Goal: Task Accomplishment & Management: Use online tool/utility

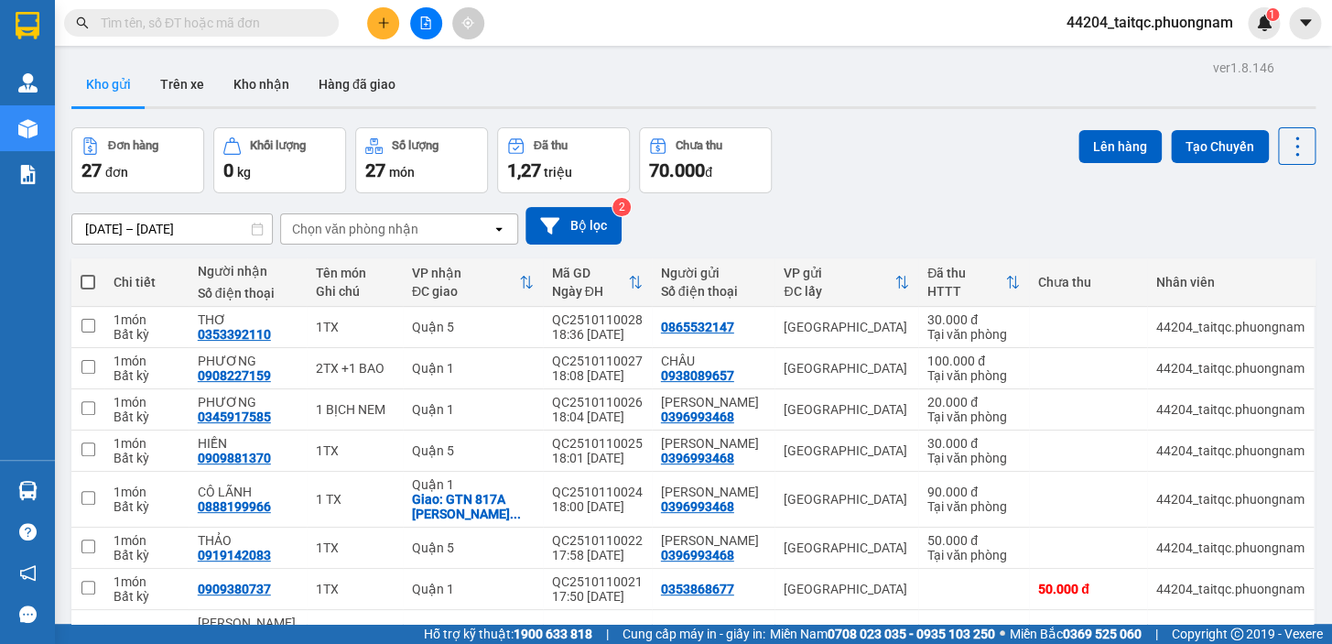
click at [379, 27] on icon "plus" at bounding box center [383, 22] width 13 height 13
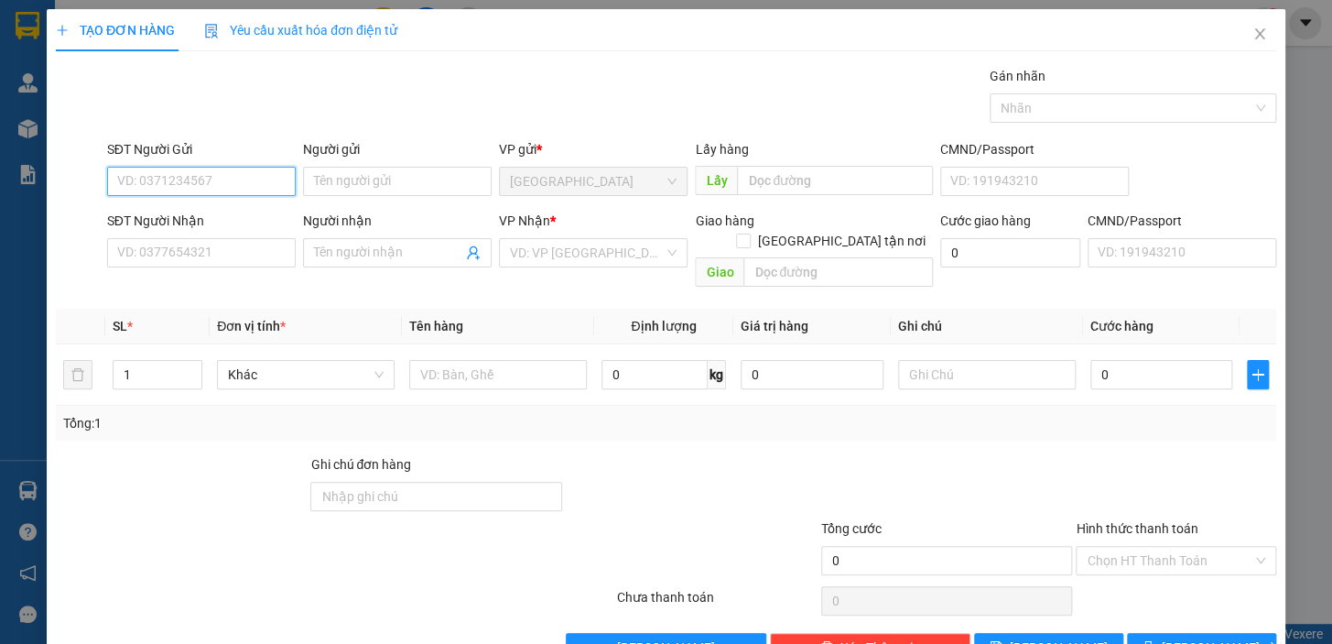
click at [213, 183] on input "SĐT Người Gửi" at bounding box center [201, 181] width 189 height 29
click at [218, 224] on div "0987707405 - MR SƠN" at bounding box center [218, 218] width 202 height 20
type input "0987707405"
type input "MR SƠN"
type input "0792328259"
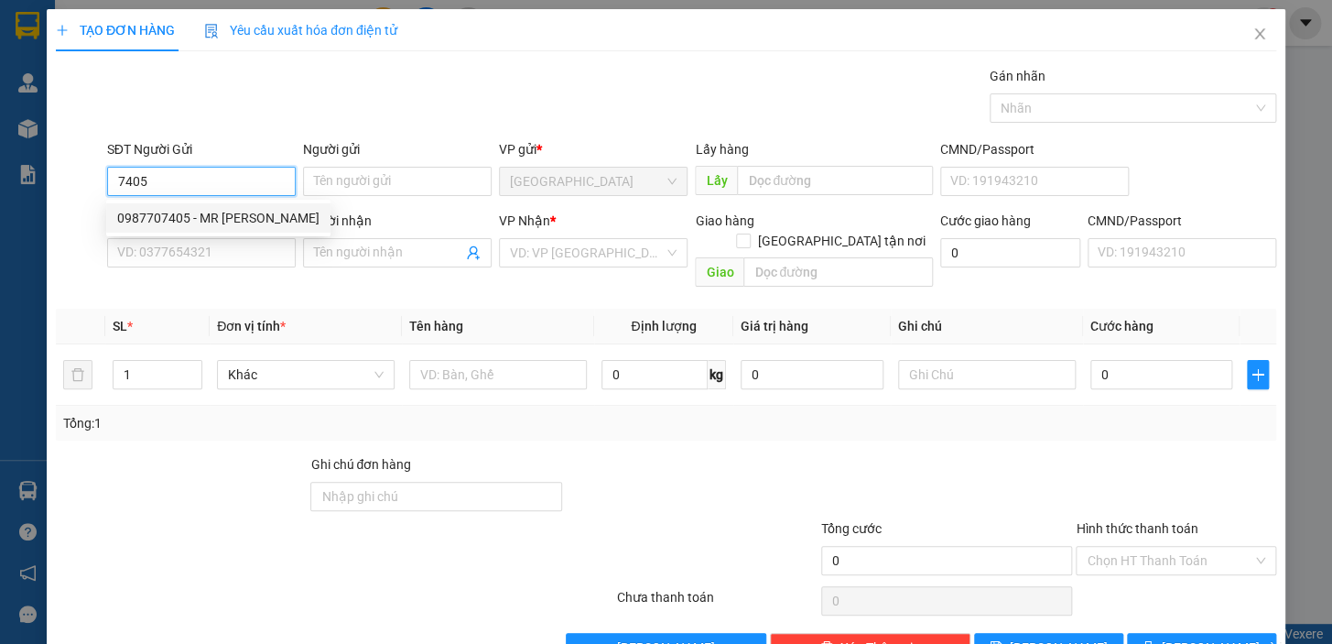
type input "KIÊN"
checkbox input "true"
type input "602/45B,ĐIỆN BIÊN PHỦ ,PHƯỜNG 22,BÌNH THẠNH"
type input "70.000"
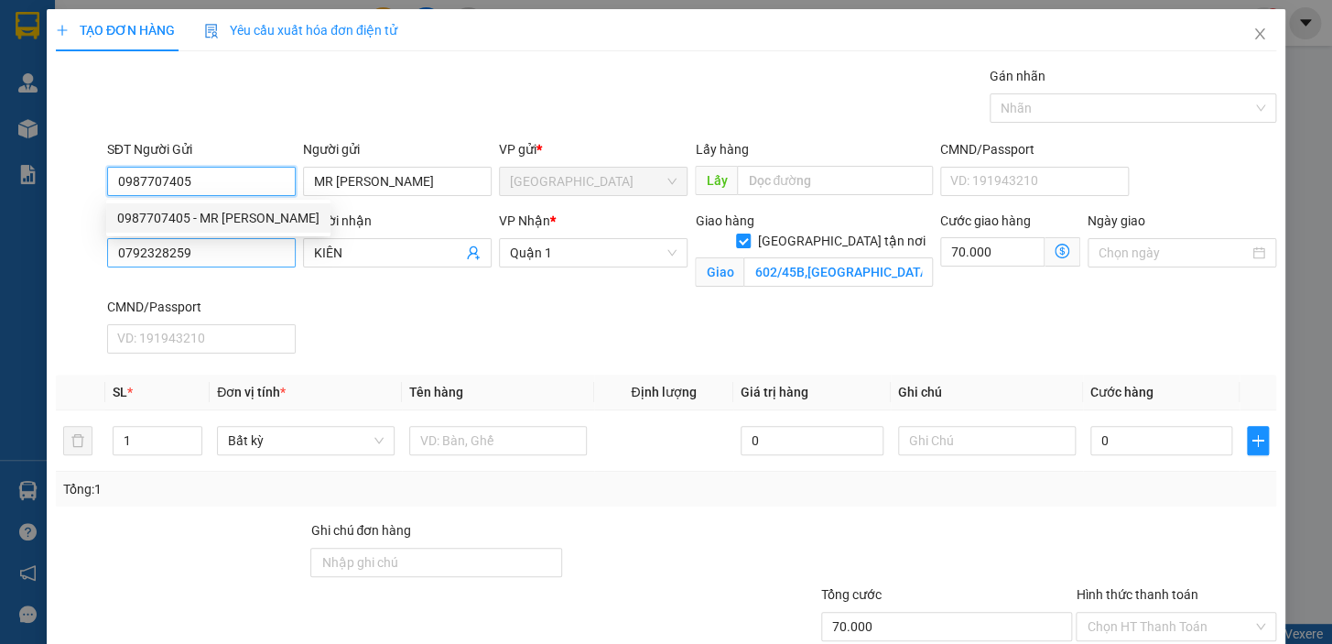
type input "0987707405"
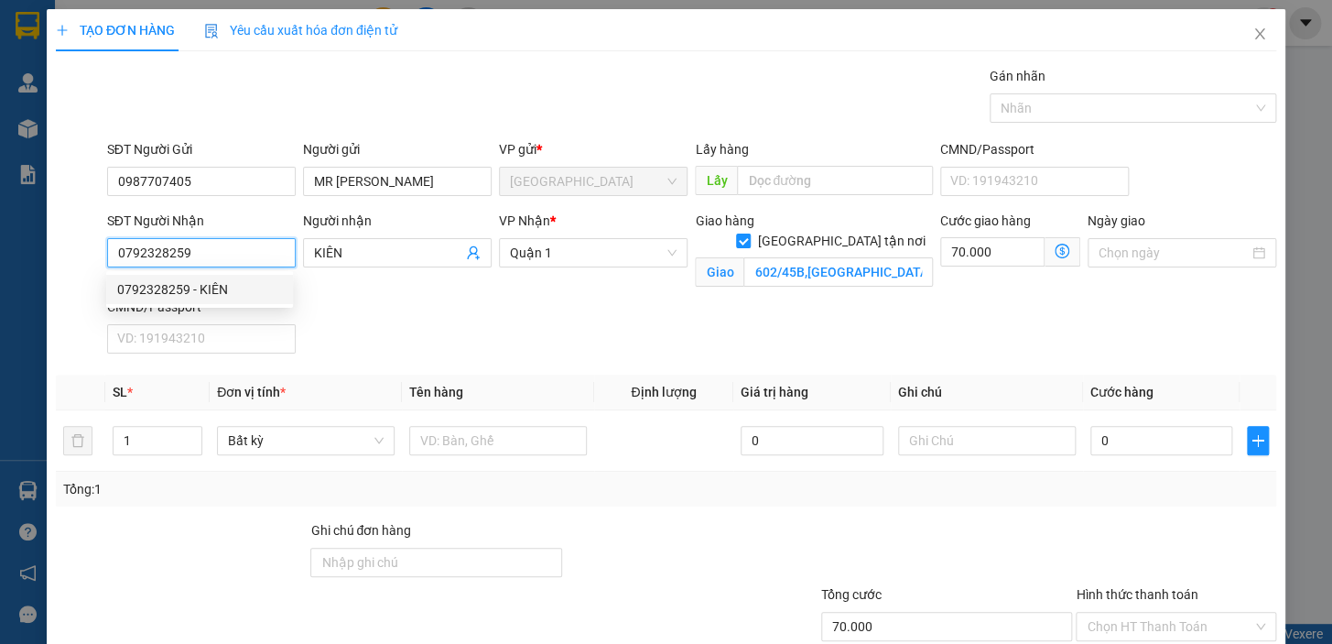
drag, startPoint x: 173, startPoint y: 257, endPoint x: 108, endPoint y: 264, distance: 65.3
click at [108, 264] on input "0792328259" at bounding box center [201, 252] width 189 height 29
type input "0938220053"
click at [168, 293] on div "0938220053" at bounding box center [199, 289] width 165 height 20
type input "270/9 HÒA HẢO, PHƯỜNG 4, QUẬN 10 , QUẬN 10"
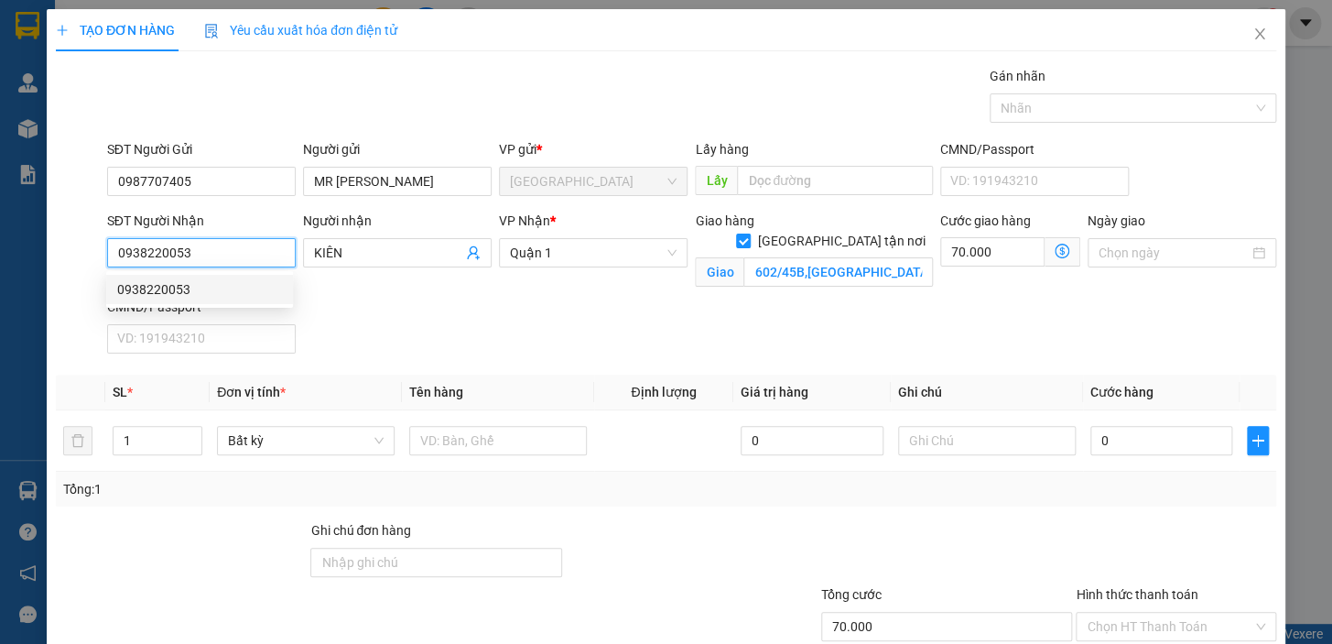
type input "50.000"
type input "0938220053"
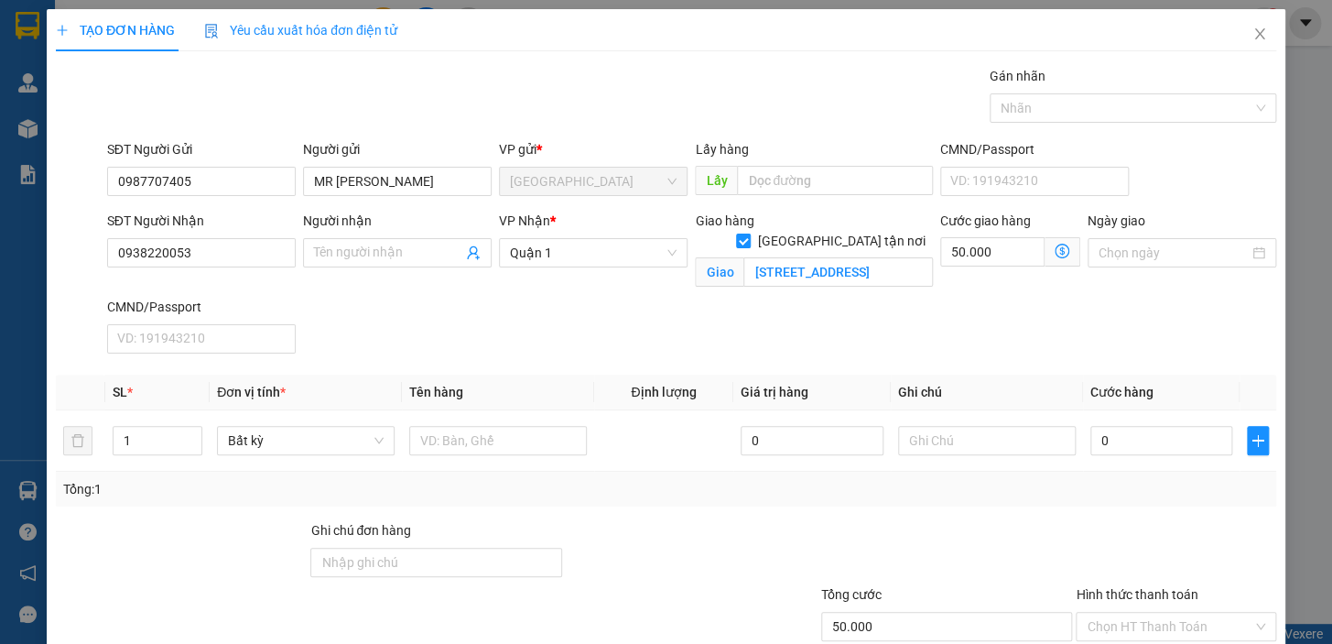
click at [1055, 251] on icon "dollar-circle" at bounding box center [1062, 250] width 15 height 15
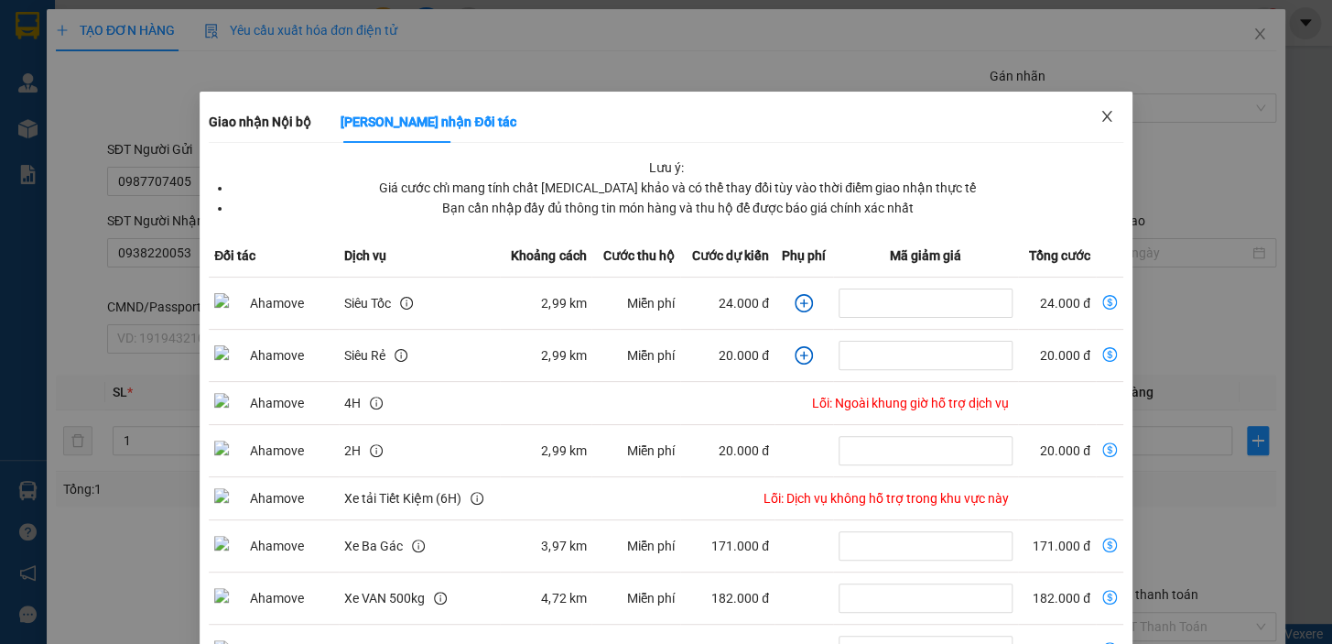
click at [1099, 119] on icon "close" at bounding box center [1106, 116] width 15 height 15
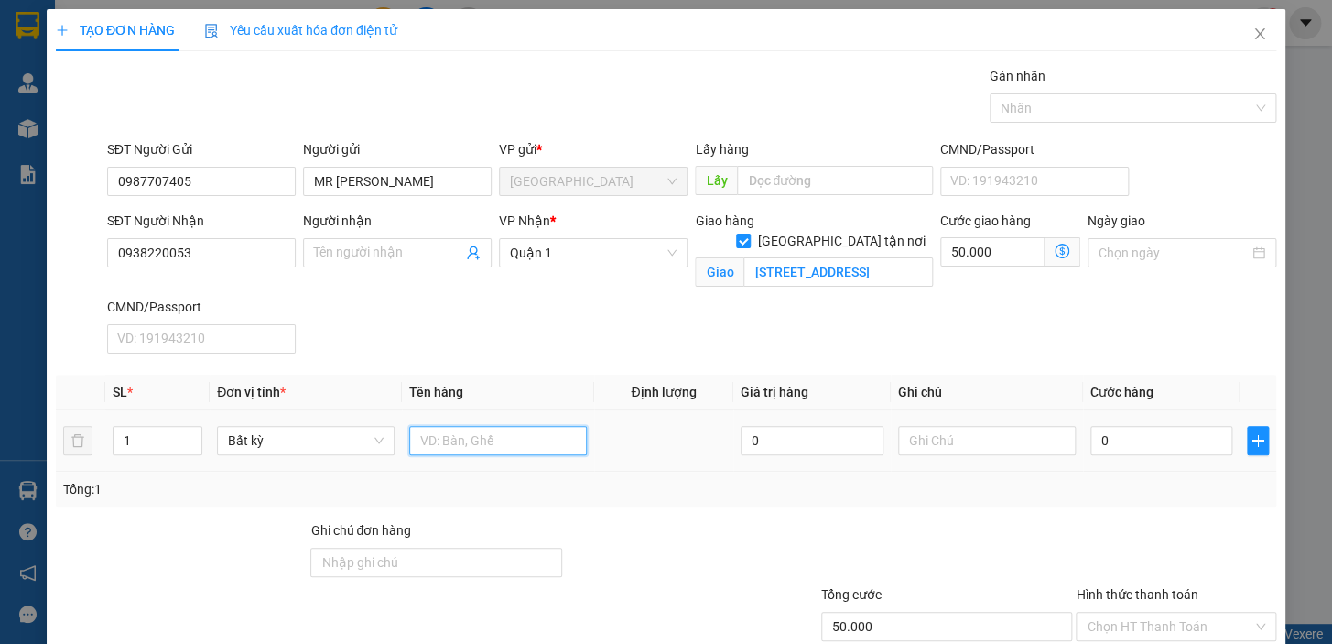
click at [497, 438] on input "text" at bounding box center [498, 440] width 178 height 29
type input "1TX"
click at [1102, 434] on input "0" at bounding box center [1161, 440] width 143 height 29
type input "3"
type input "50.003"
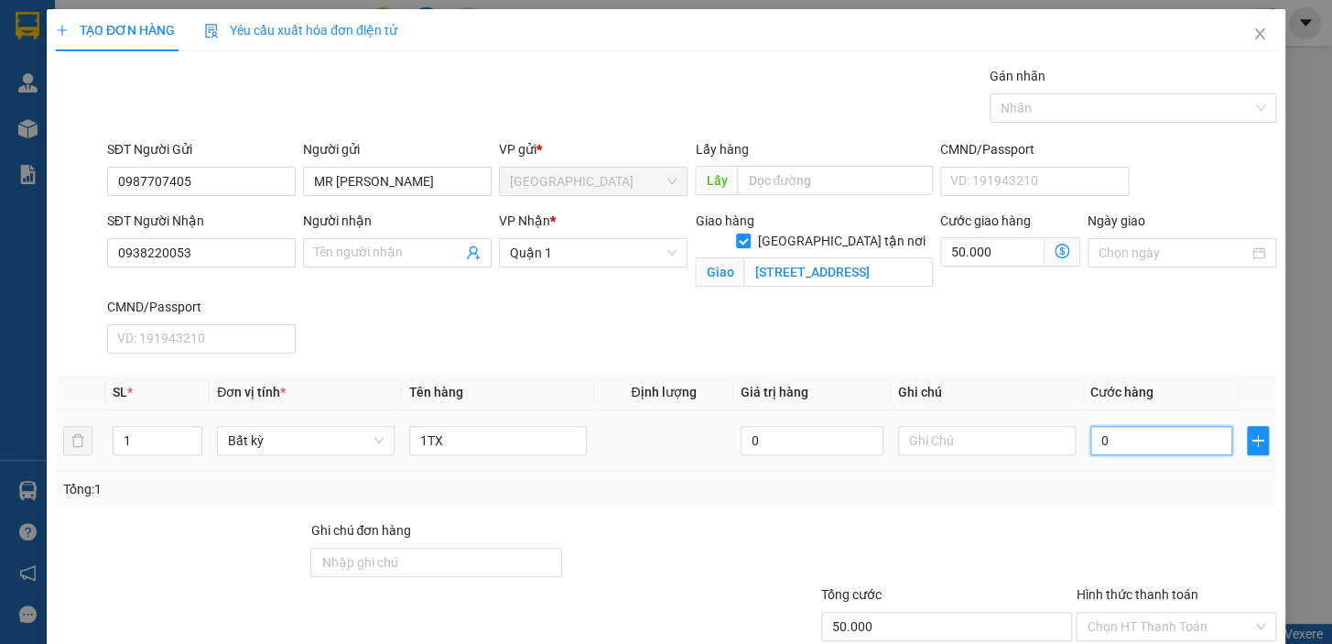
type input "50.003"
type input "30"
type input "50.030"
type input "30.000"
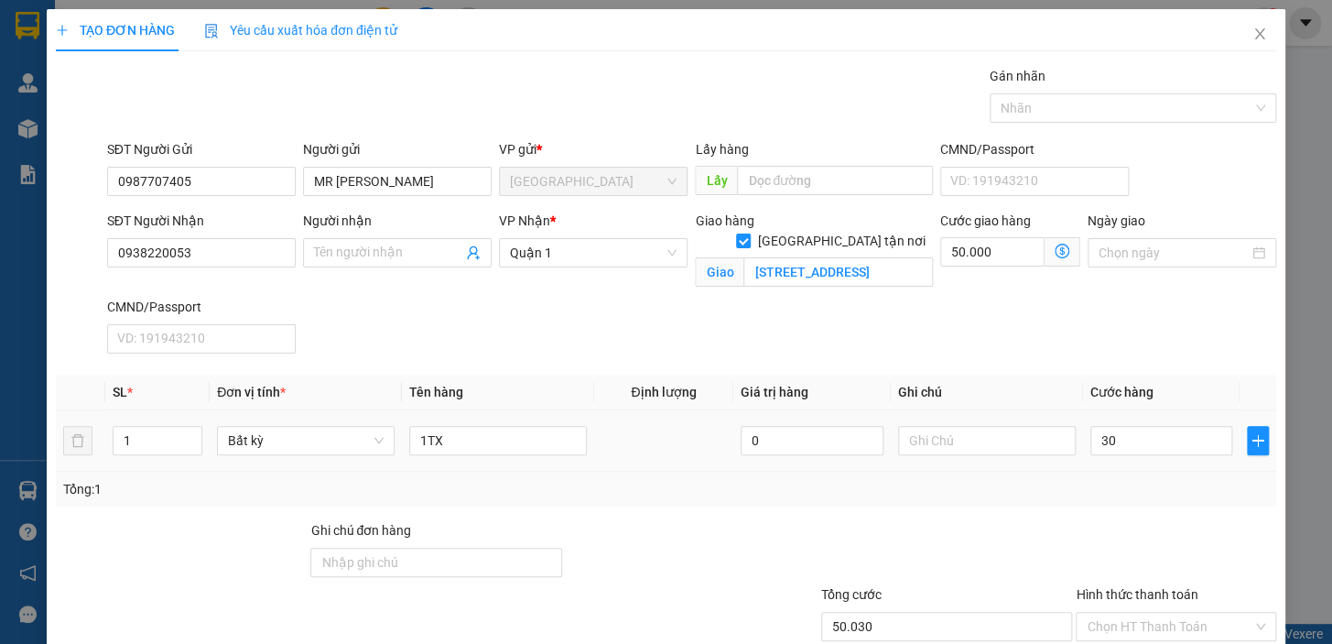
type input "80.000"
click at [1109, 476] on div "Tổng: 1" at bounding box center [666, 488] width 1220 height 35
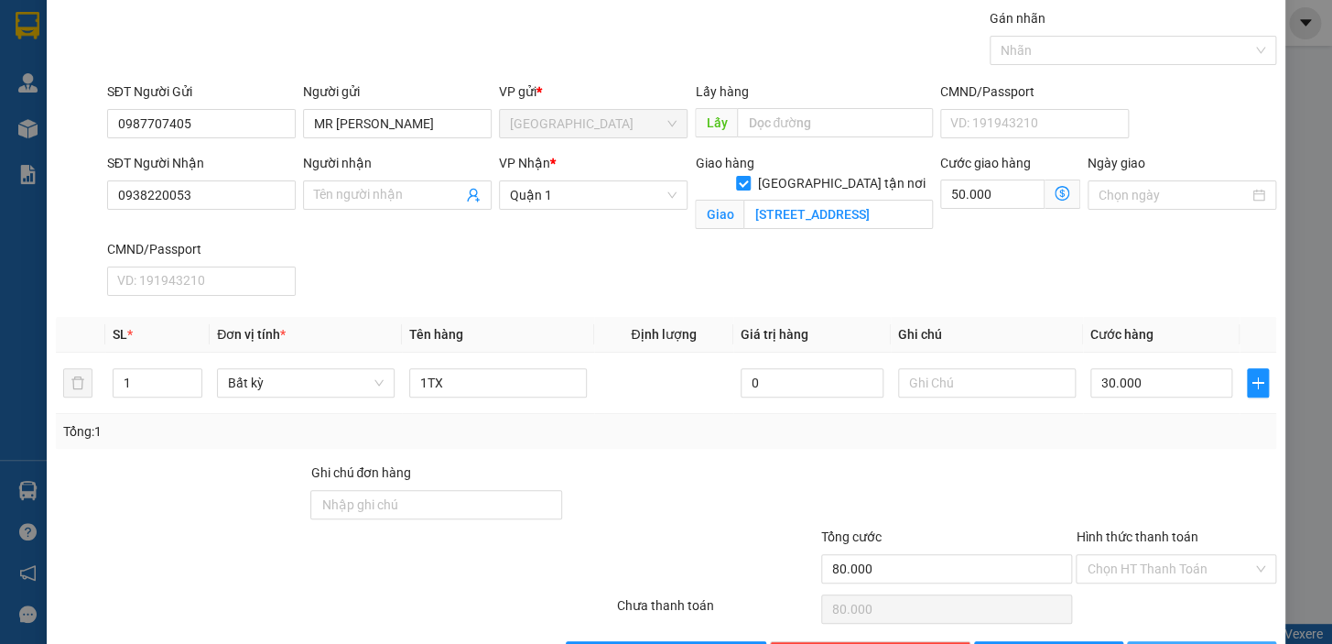
scroll to position [119, 0]
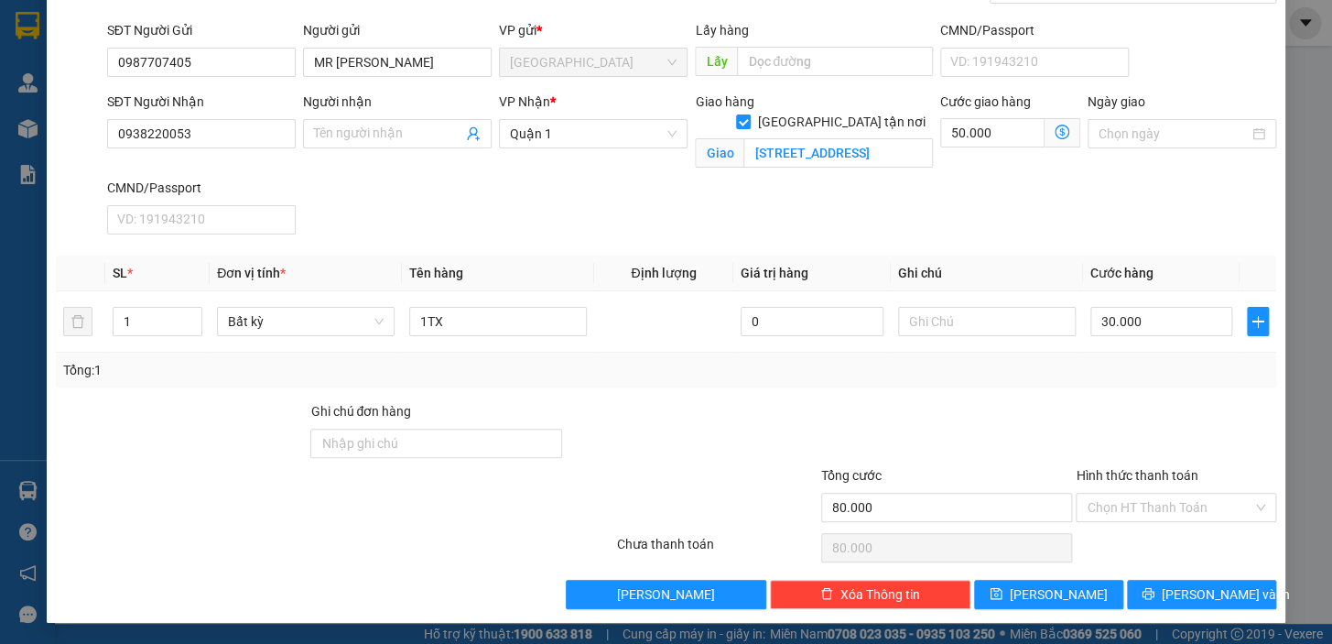
click at [1163, 574] on div "Transit Pickup Surcharge Ids Transit Deliver Surcharge Ids Transit Deliver Surc…" at bounding box center [666, 278] width 1220 height 662
click at [1169, 586] on button "Lưu và In" at bounding box center [1201, 593] width 149 height 29
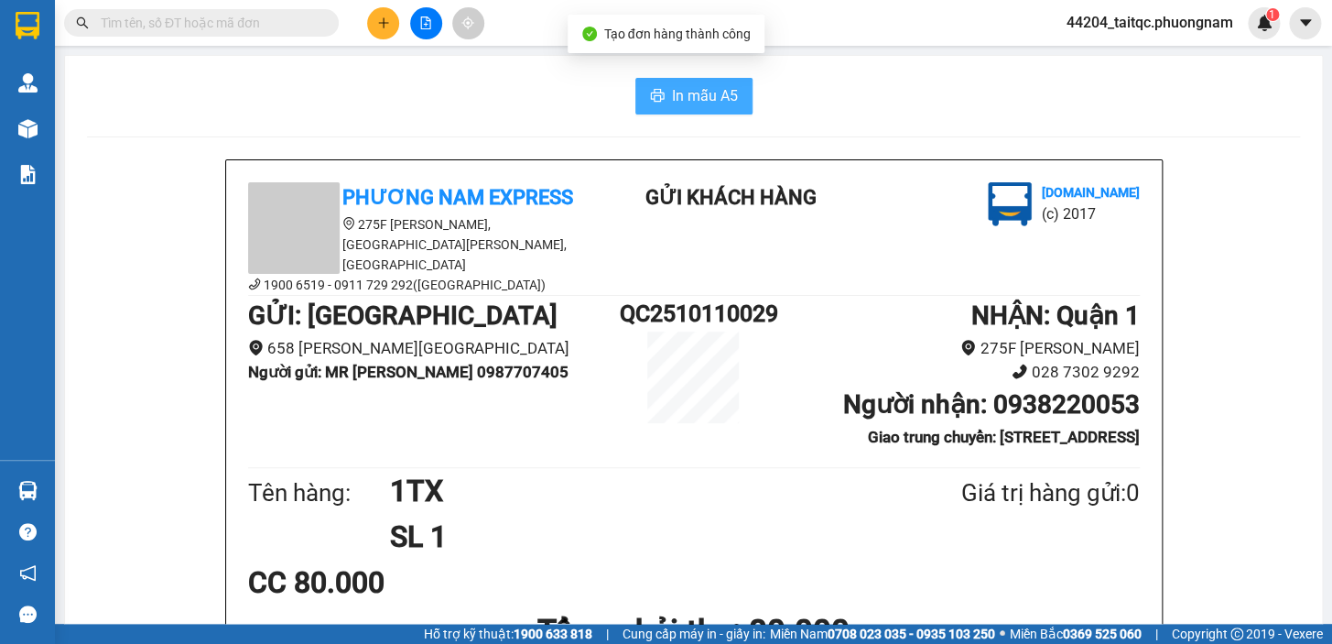
click at [695, 97] on span "In mẫu A5" at bounding box center [705, 95] width 66 height 23
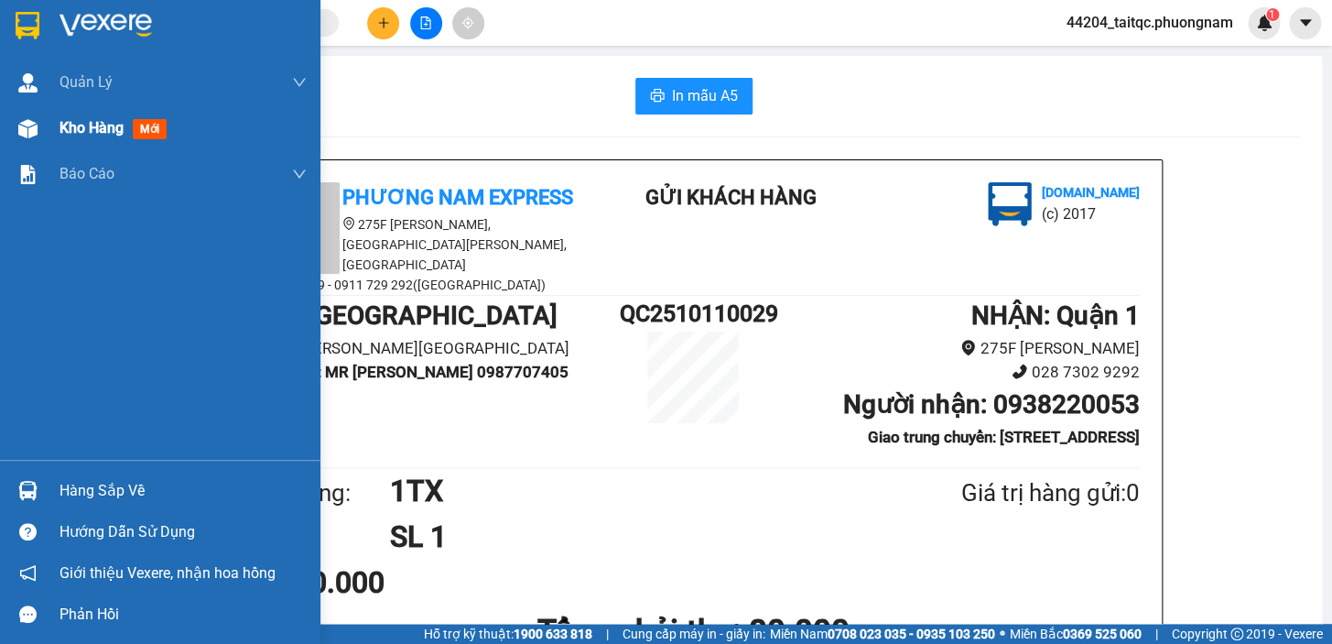
click at [72, 128] on span "Kho hàng" at bounding box center [91, 127] width 64 height 17
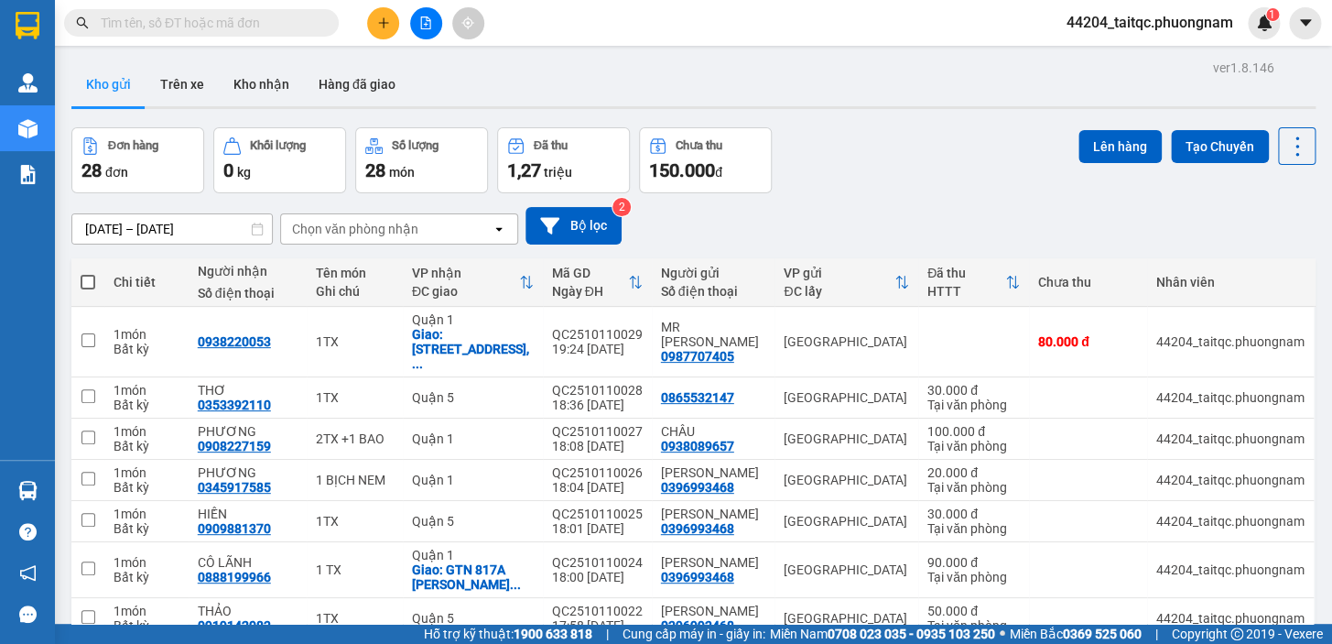
click at [83, 280] on span at bounding box center [88, 282] width 15 height 15
click at [88, 273] on input "checkbox" at bounding box center [88, 273] width 0 height 0
checkbox input "true"
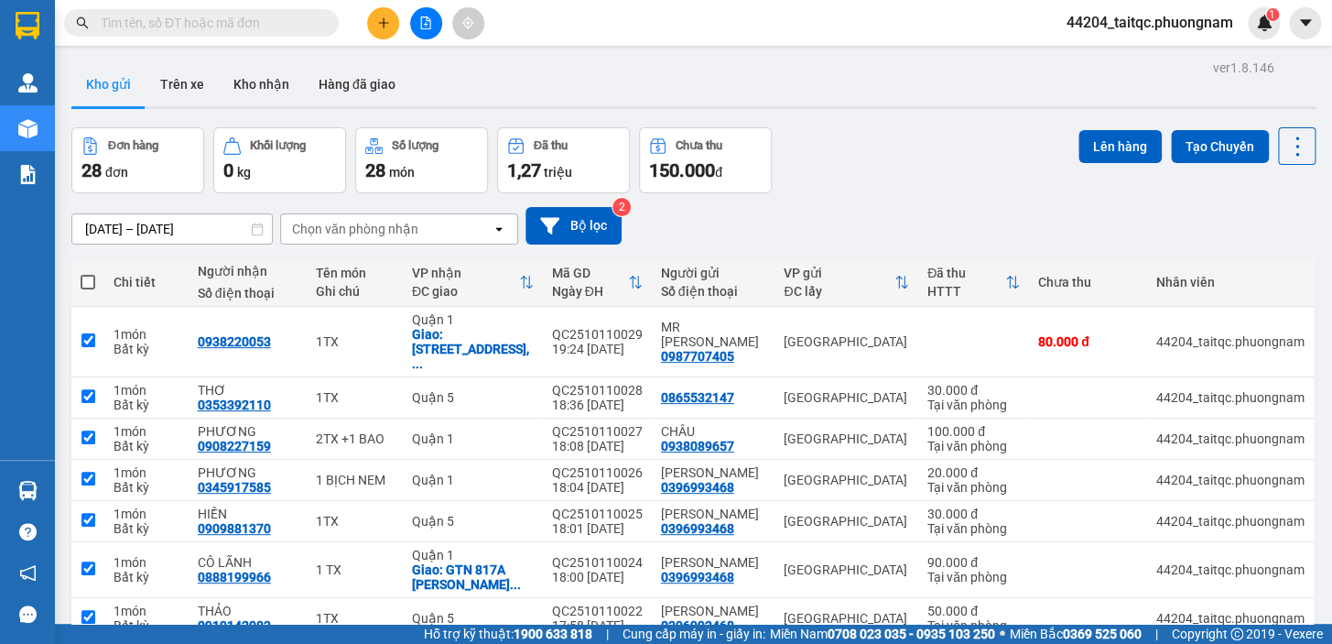
checkbox input "true"
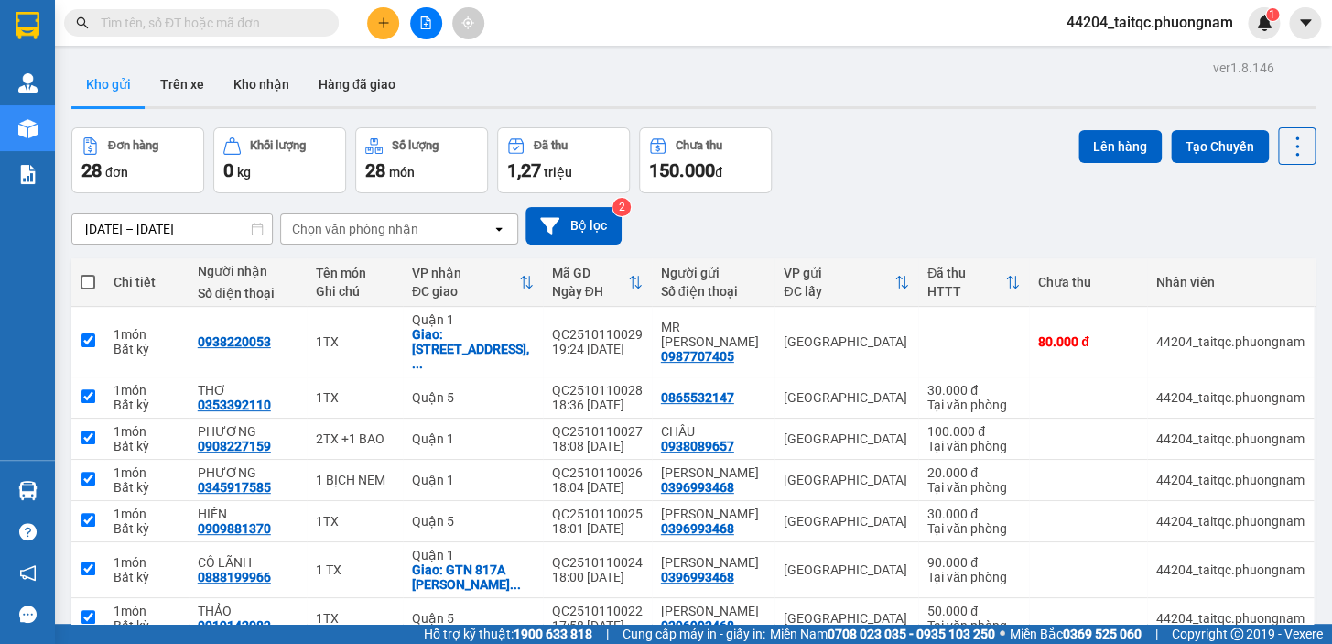
checkbox input "true"
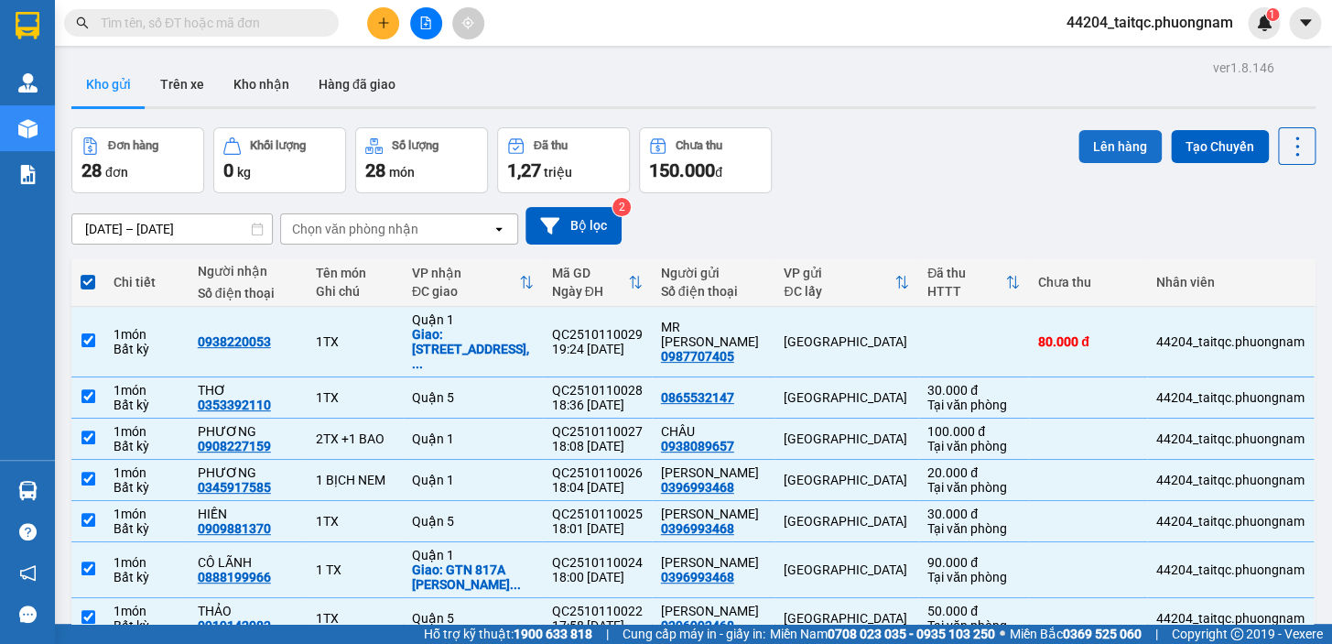
click at [1082, 150] on button "Lên hàng" at bounding box center [1119, 146] width 83 height 33
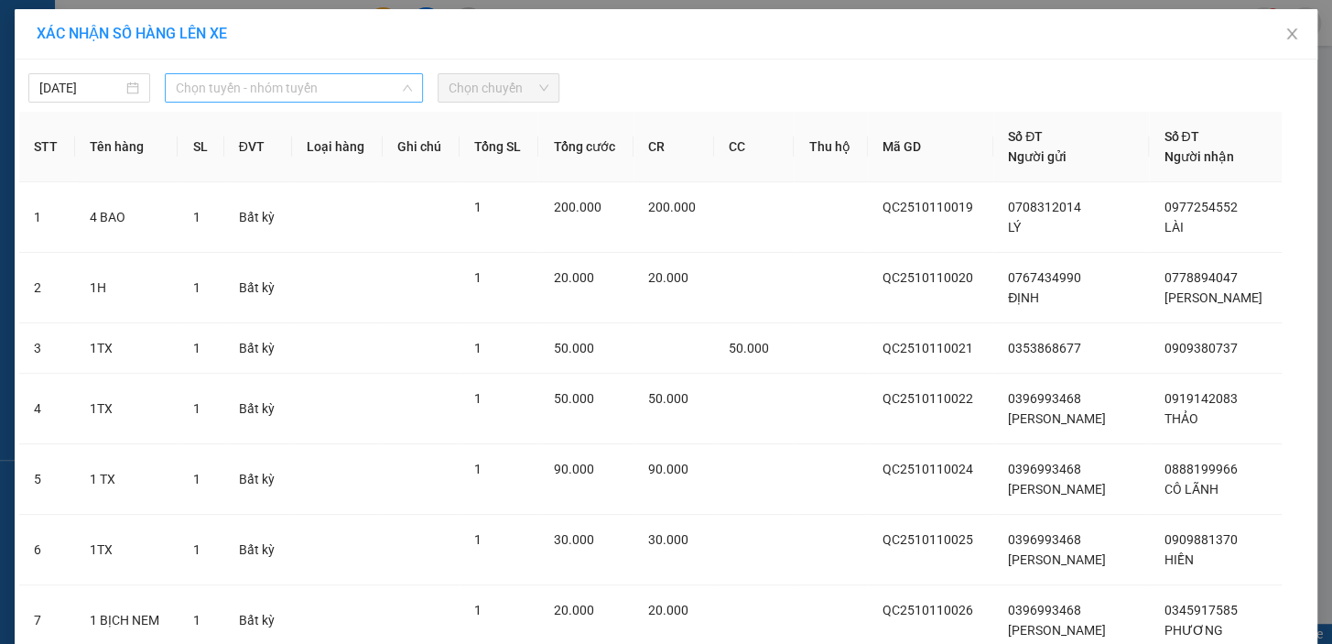
click at [297, 85] on span "Chọn tuyến - nhóm tuyến" at bounding box center [294, 87] width 236 height 27
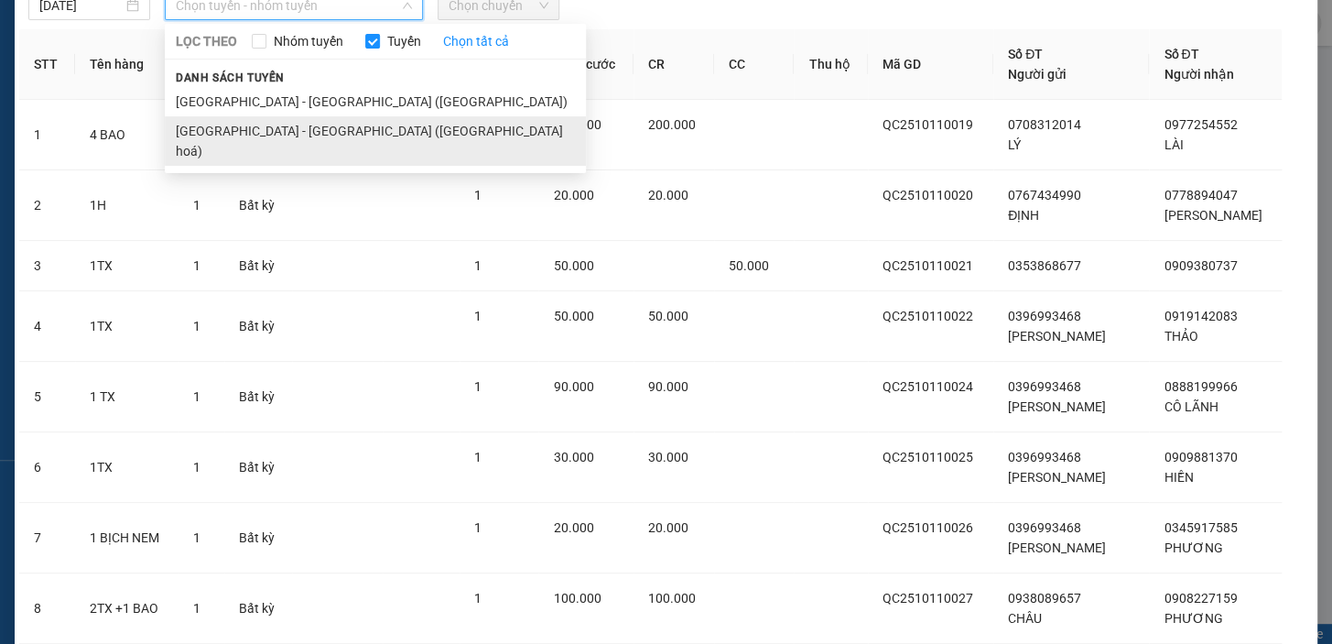
click at [300, 139] on li "Nha Trang - Sài Gòn (Hàng hoá)" at bounding box center [375, 140] width 421 height 49
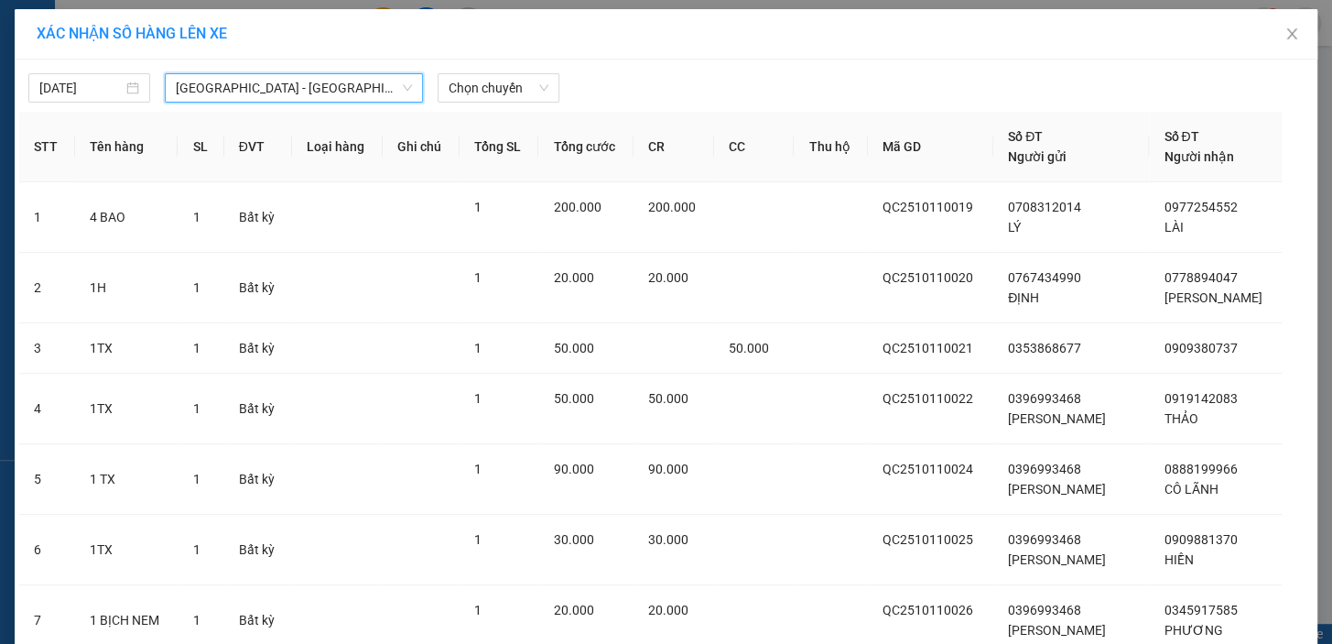
click at [481, 104] on div "11/10/2025 Nha Trang - Sài Gòn (Hàng hoá) Nha Trang - Sài Gòn (Hàng hoá) LỌ…" at bounding box center [666, 518] width 1303 height 919
click at [481, 98] on span "Chọn chuyến" at bounding box center [499, 87] width 100 height 27
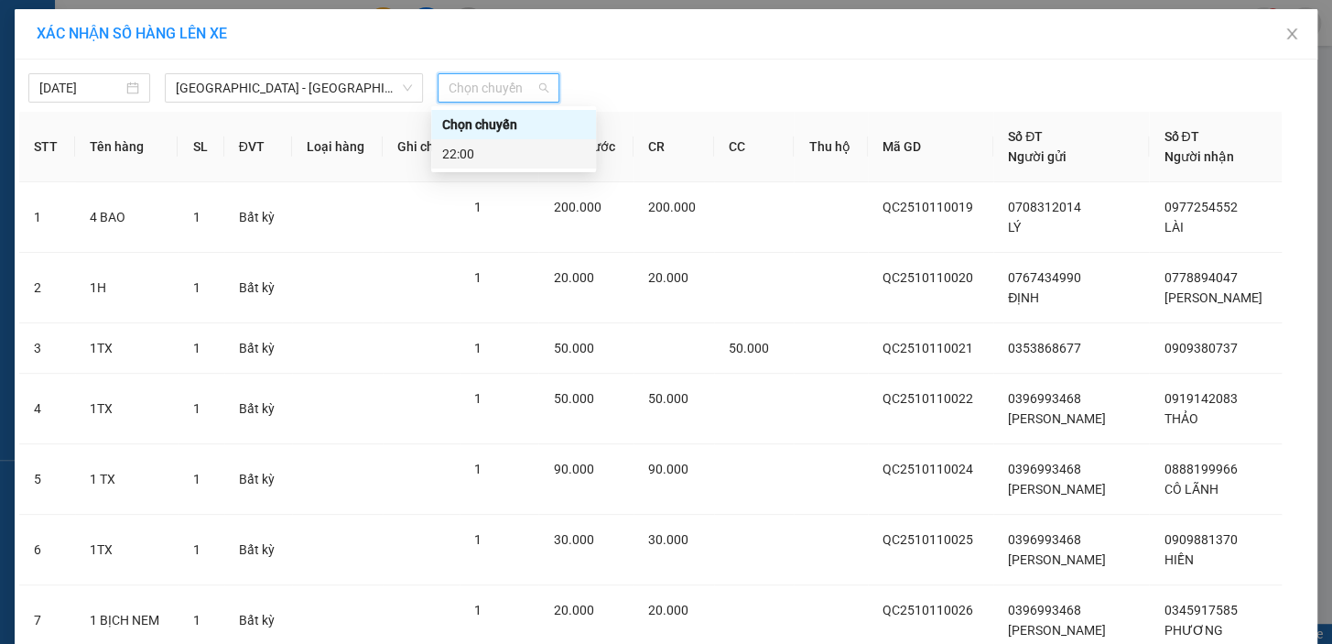
click at [494, 165] on div "22:00" at bounding box center [513, 153] width 165 height 29
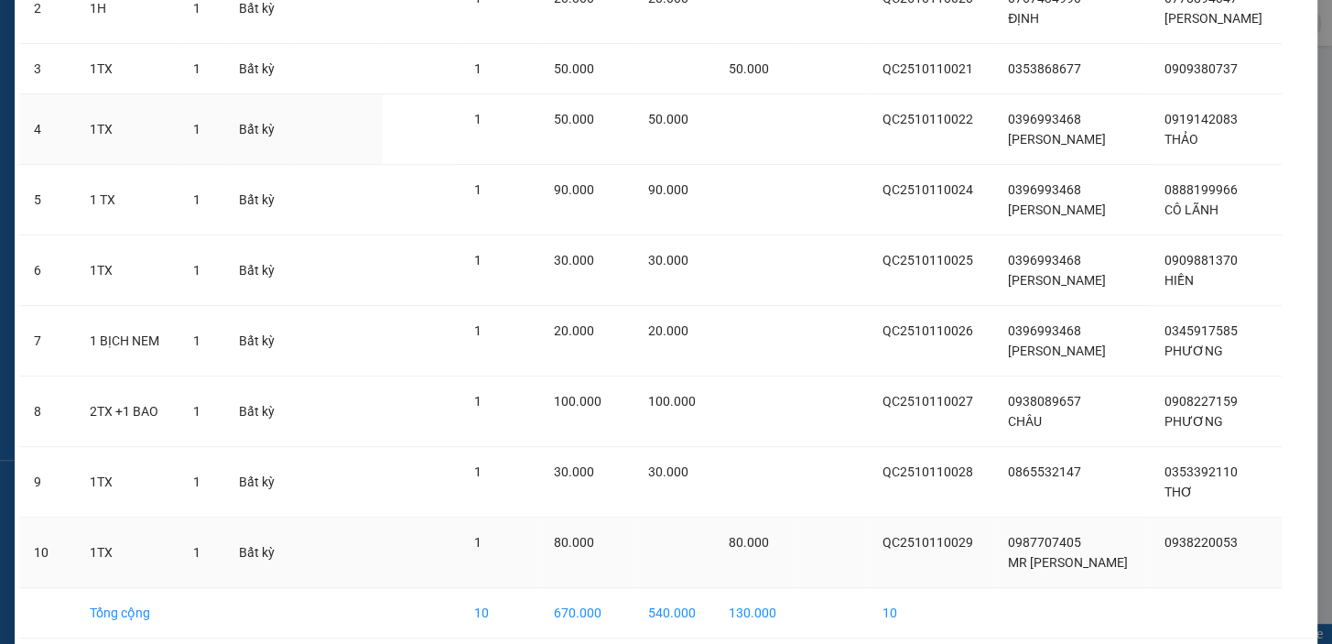
scroll to position [366, 0]
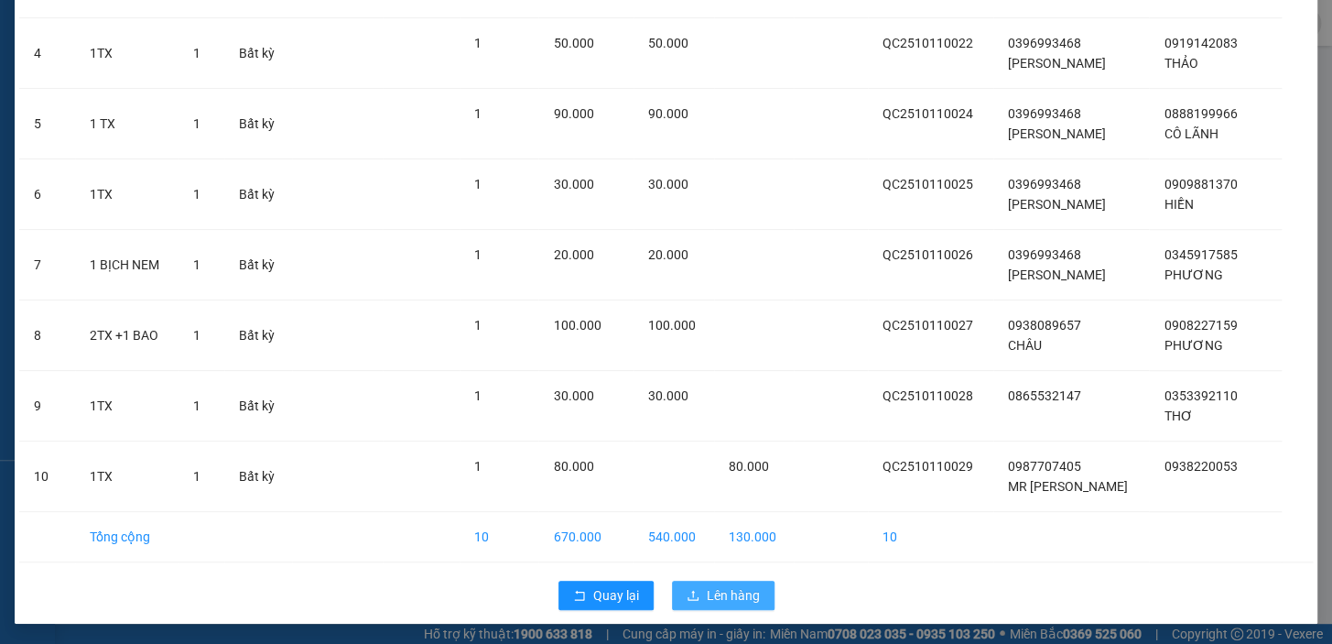
click at [729, 594] on span "Lên hàng" at bounding box center [733, 595] width 53 height 20
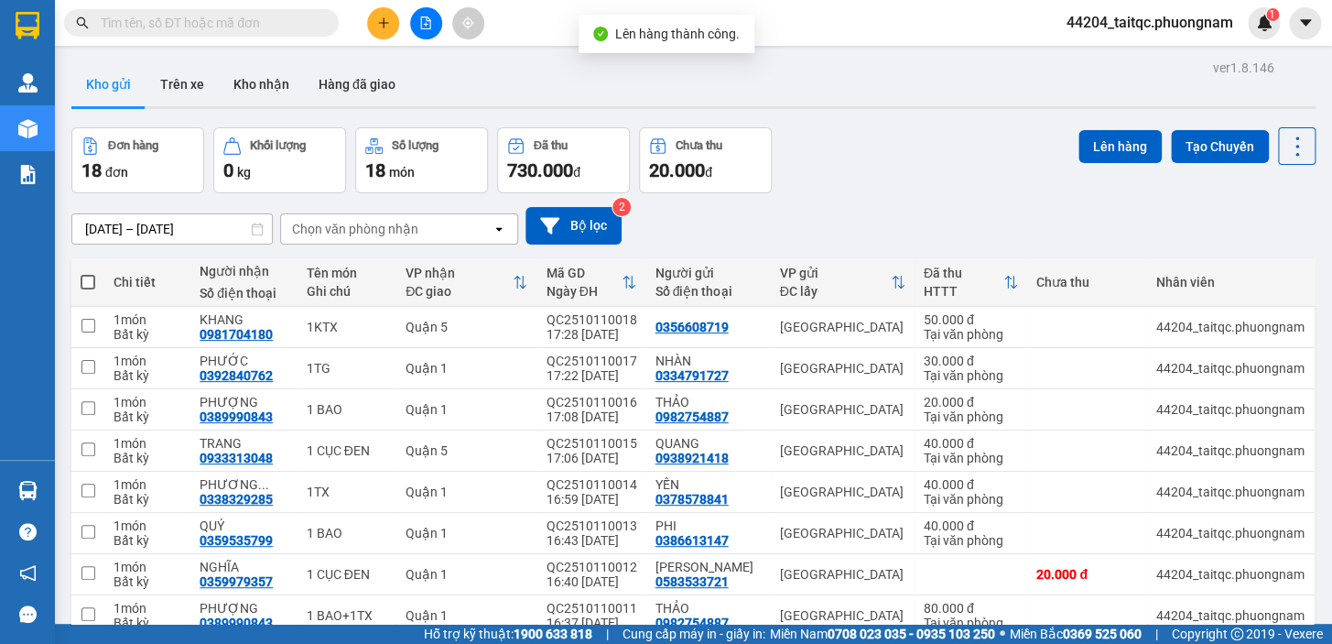
click at [92, 281] on span at bounding box center [88, 282] width 15 height 15
click at [88, 273] on input "checkbox" at bounding box center [88, 273] width 0 height 0
checkbox input "true"
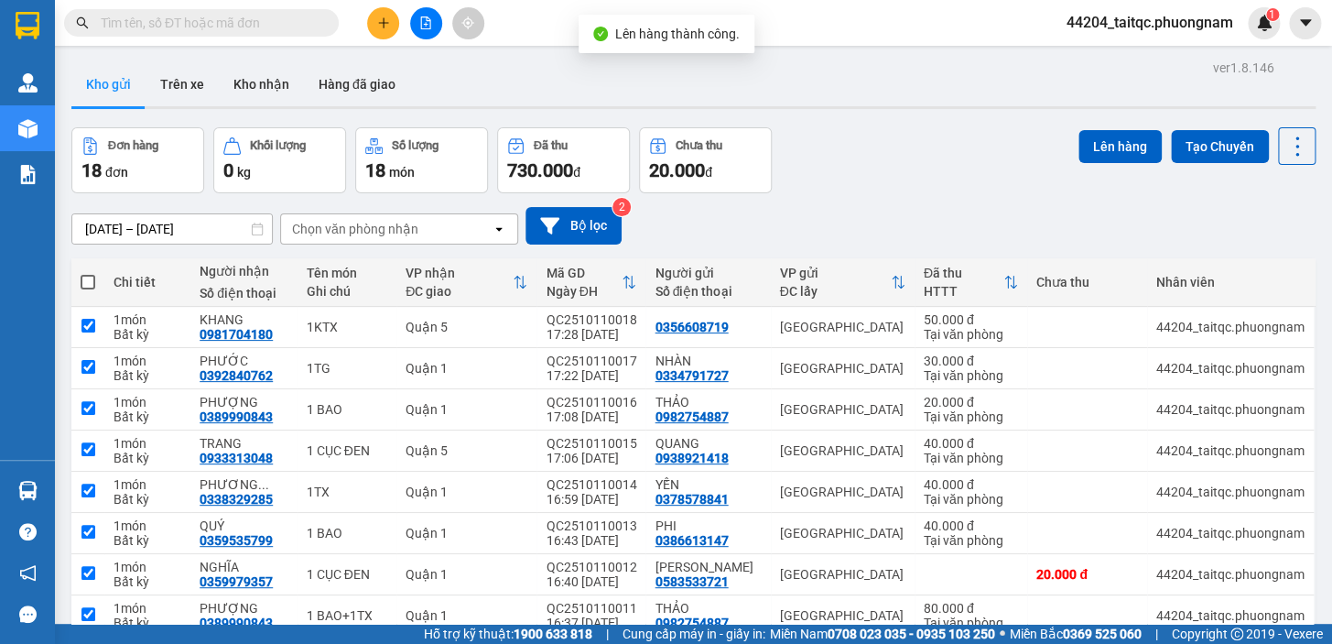
checkbox input "true"
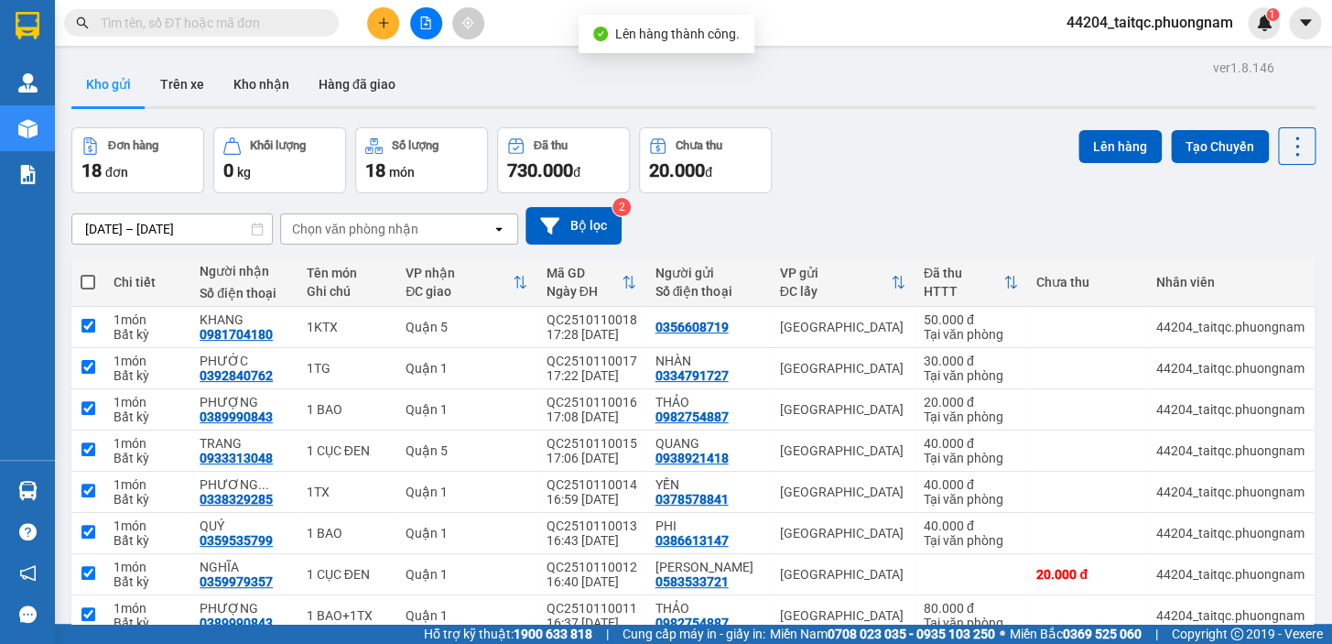
checkbox input "true"
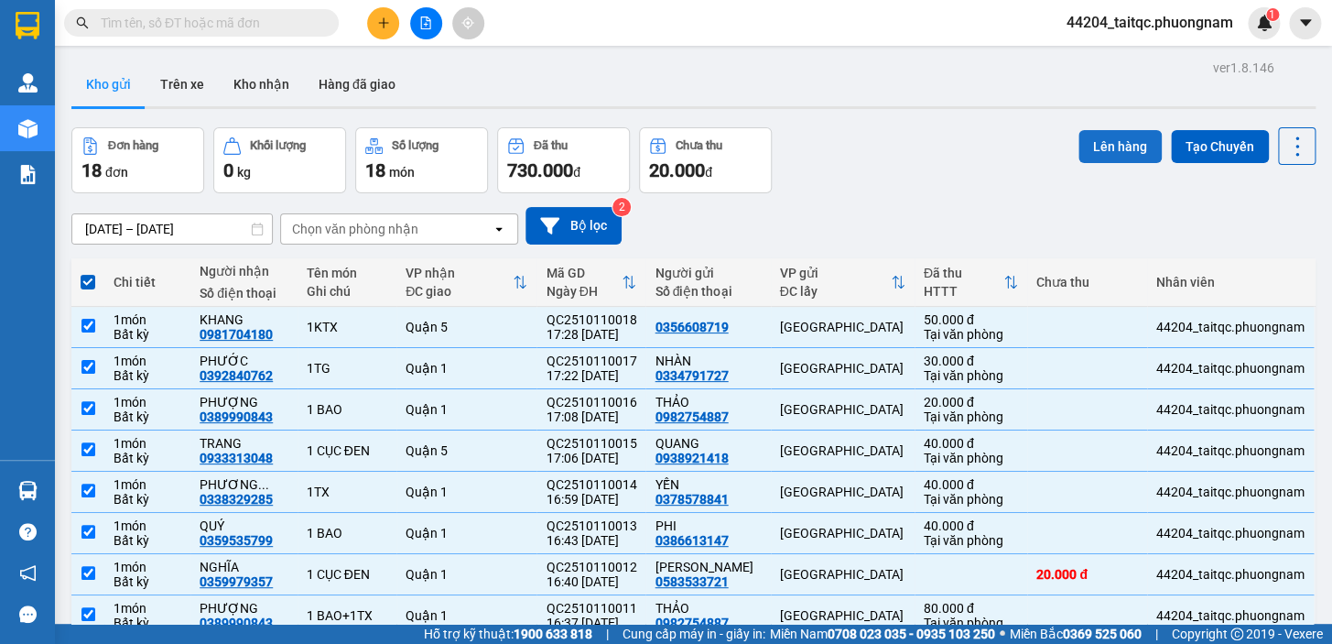
click at [1079, 154] on button "Lên hàng" at bounding box center [1119, 146] width 83 height 33
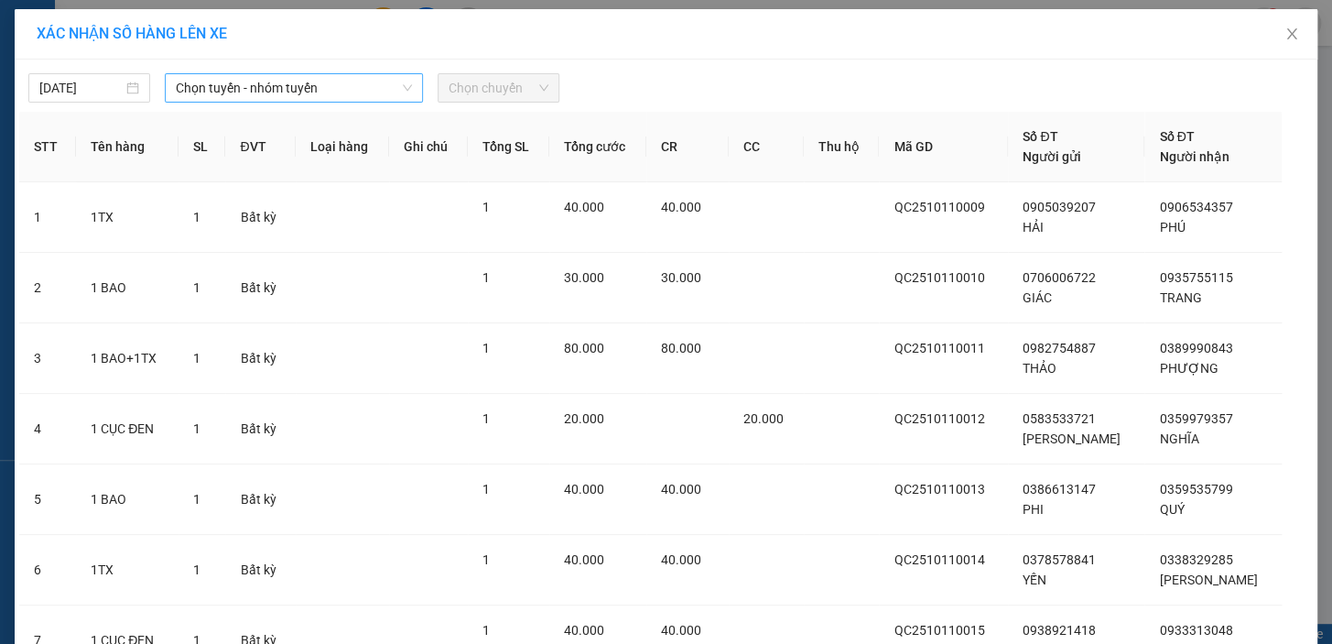
click at [213, 88] on span "Chọn tuyến - nhóm tuyến" at bounding box center [294, 87] width 236 height 27
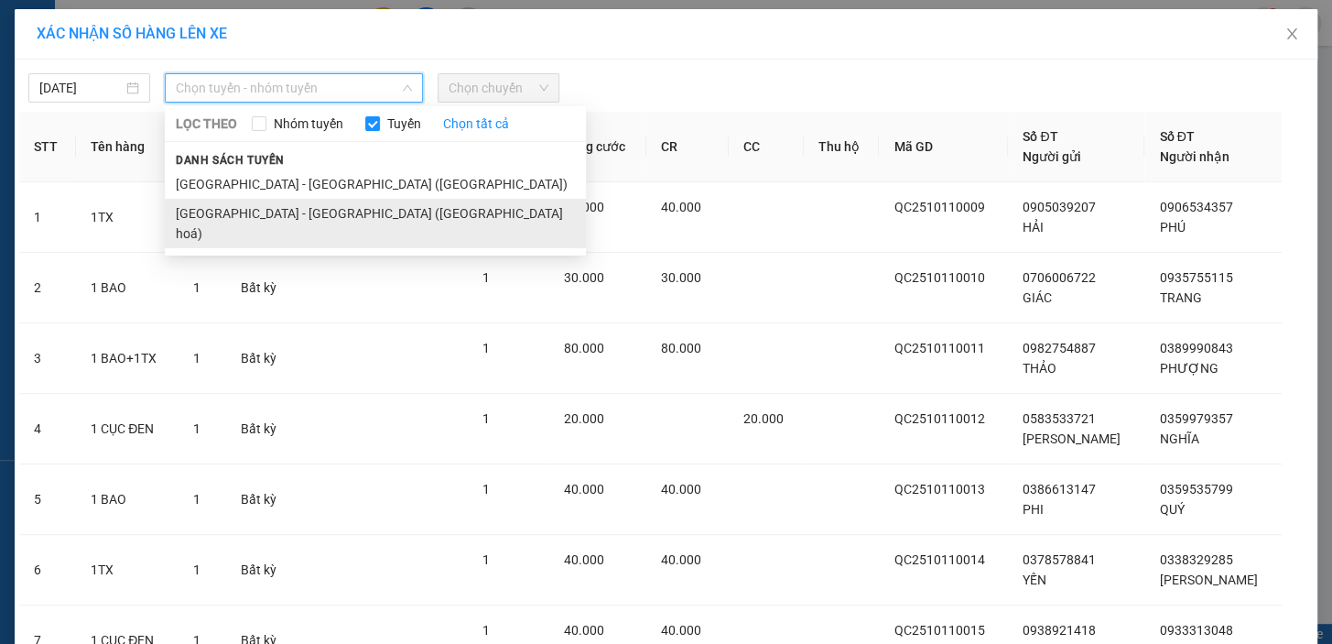
click at [289, 219] on li "Nha Trang - Sài Gòn (Hàng hoá)" at bounding box center [375, 223] width 421 height 49
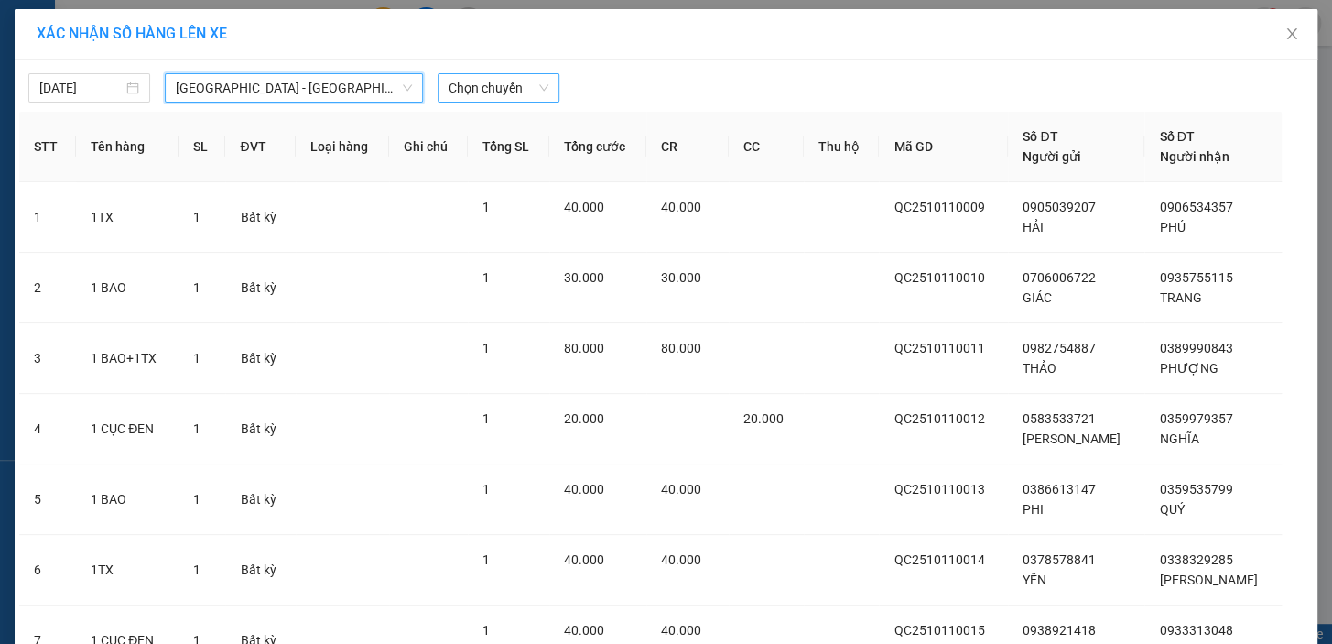
click at [458, 91] on span "Chọn chuyến" at bounding box center [499, 87] width 100 height 27
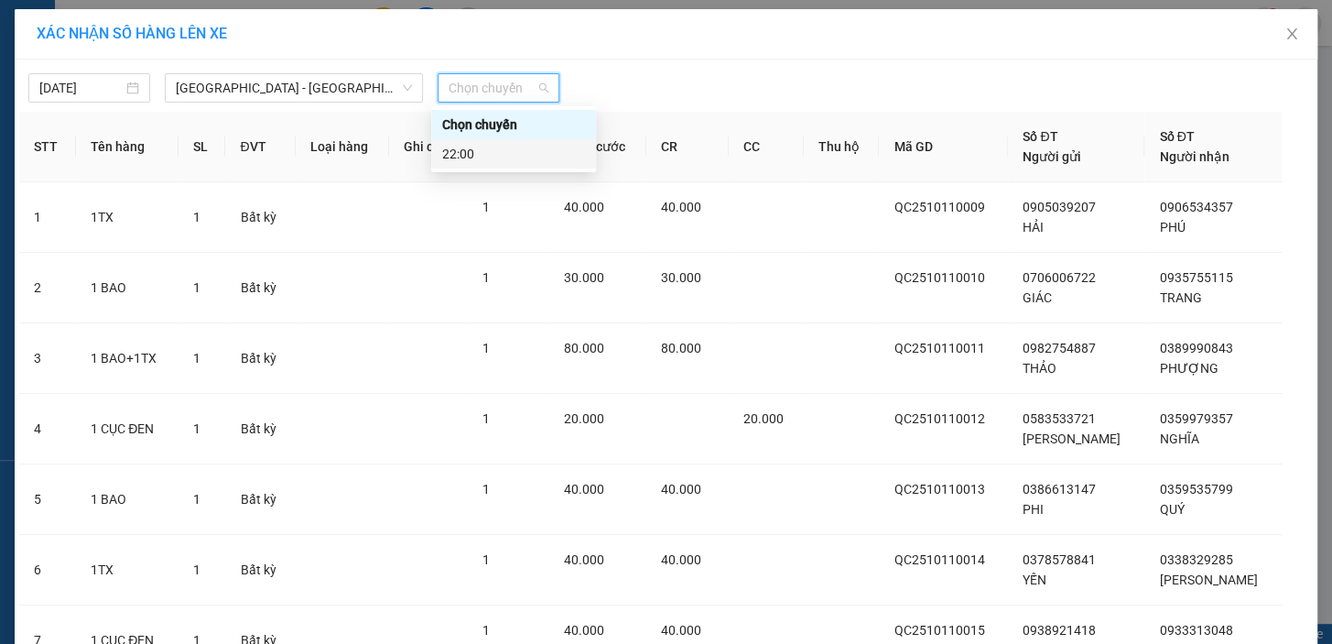
click at [472, 160] on div "22:00" at bounding box center [513, 154] width 143 height 20
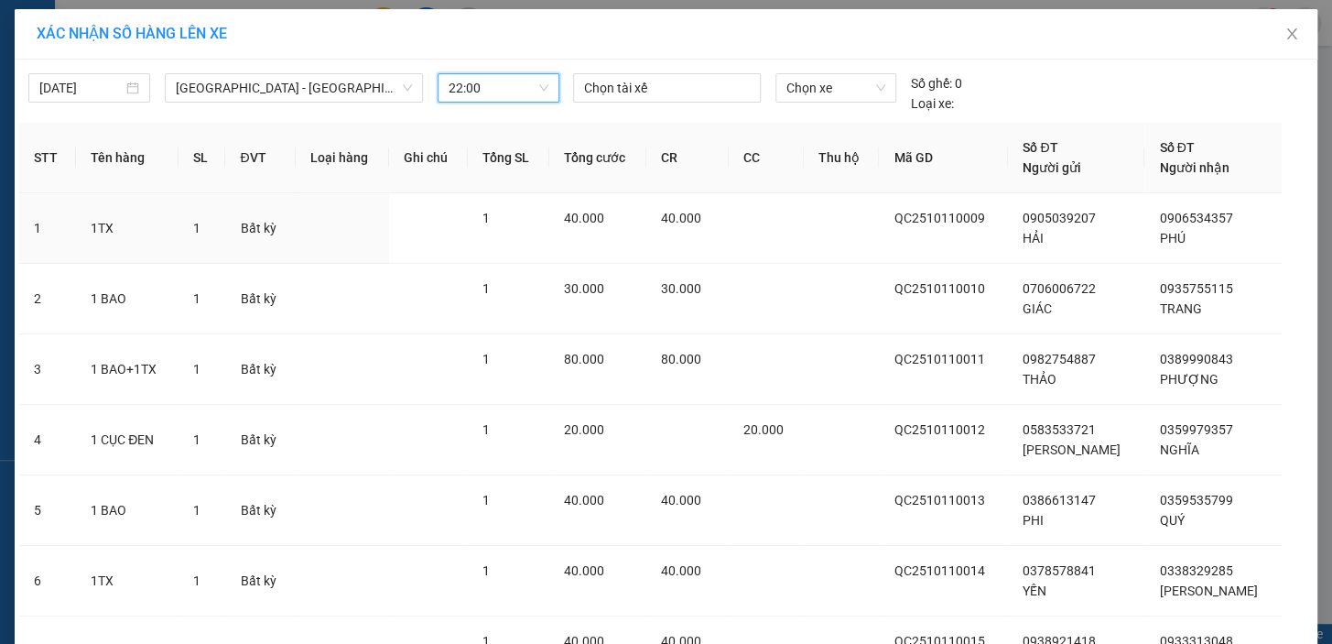
scroll to position [386, 0]
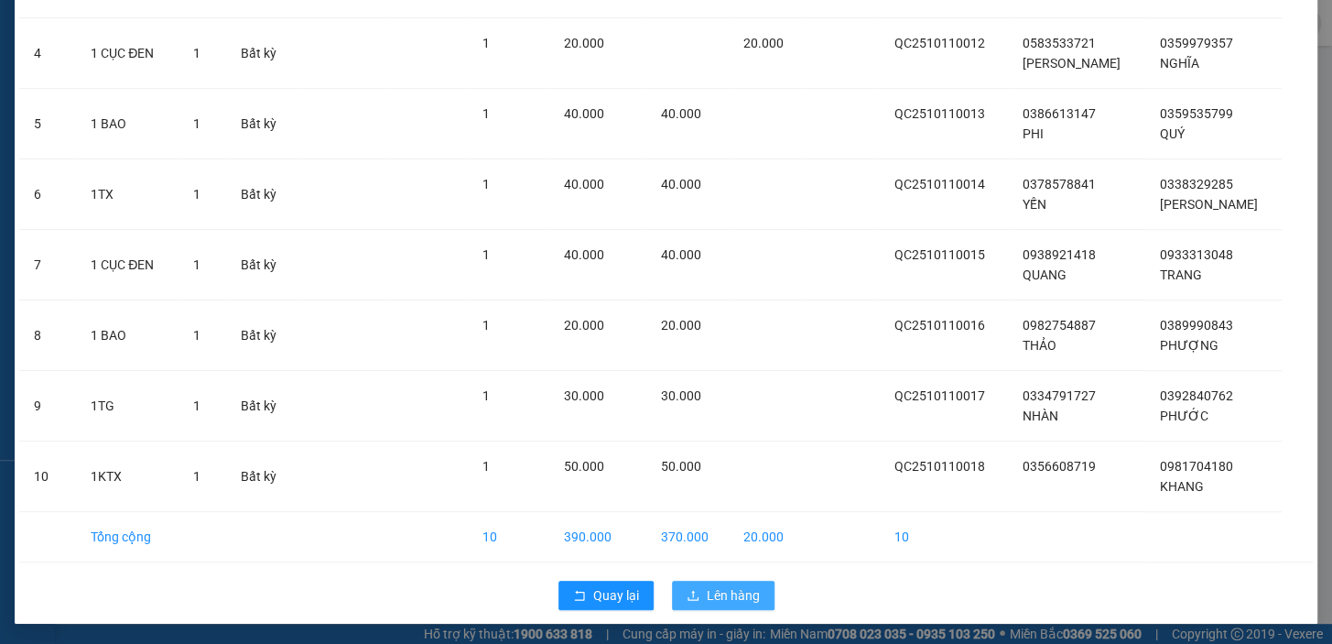
click at [726, 585] on span "Lên hàng" at bounding box center [733, 595] width 53 height 20
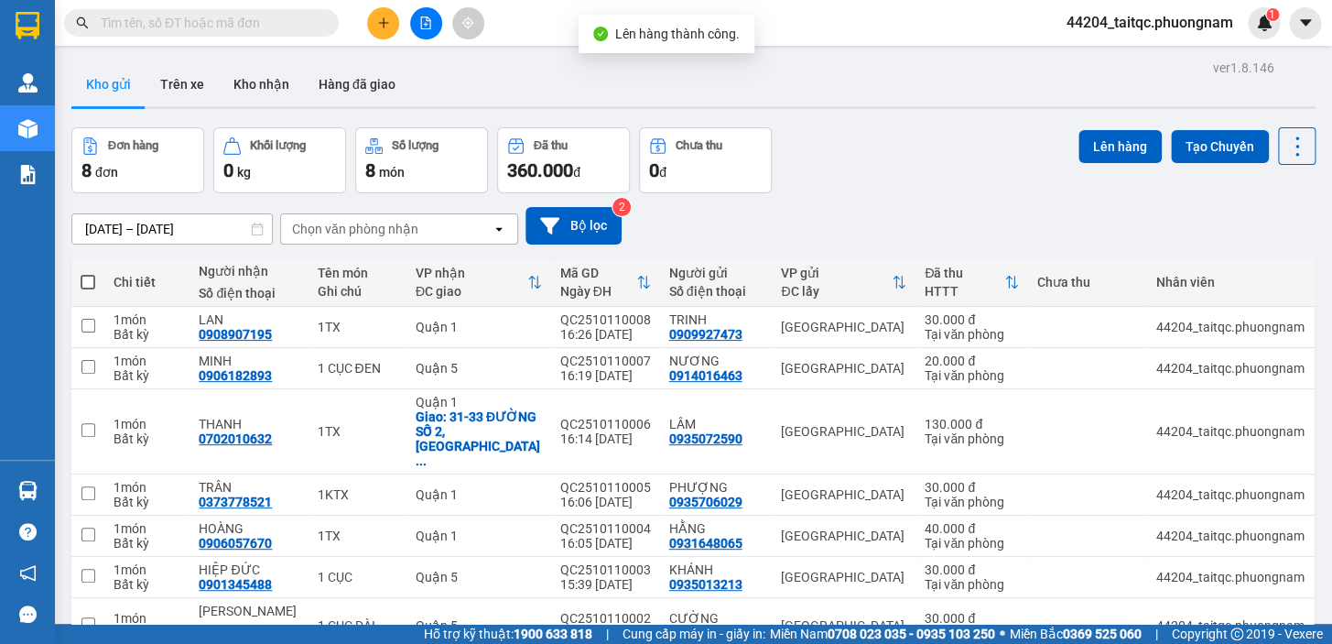
click at [87, 277] on span at bounding box center [88, 282] width 15 height 15
click at [88, 273] on input "checkbox" at bounding box center [88, 273] width 0 height 0
checkbox input "true"
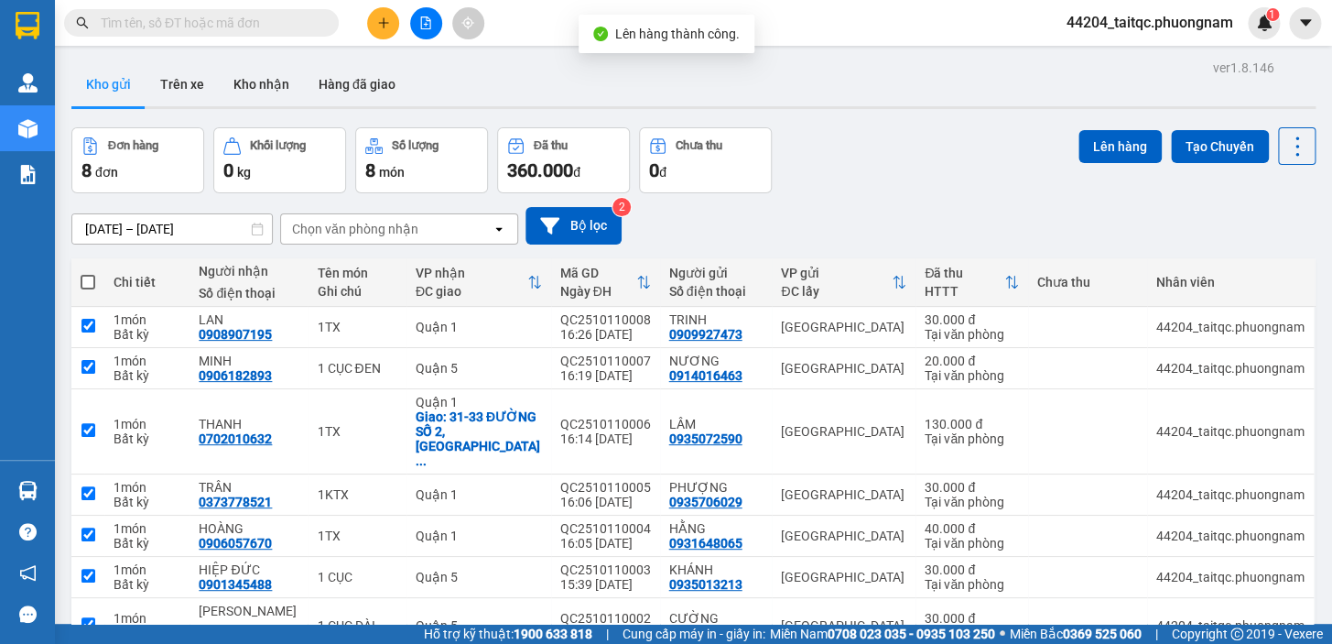
checkbox input "true"
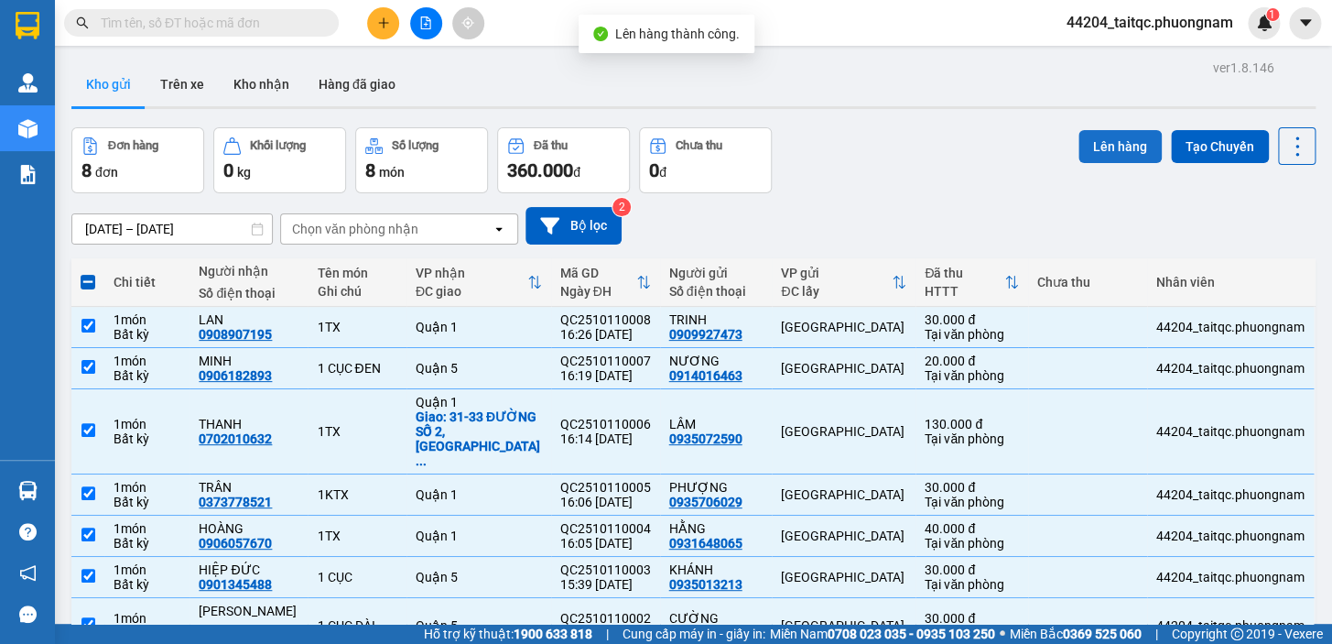
click at [1102, 143] on button "Lên hàng" at bounding box center [1119, 146] width 83 height 33
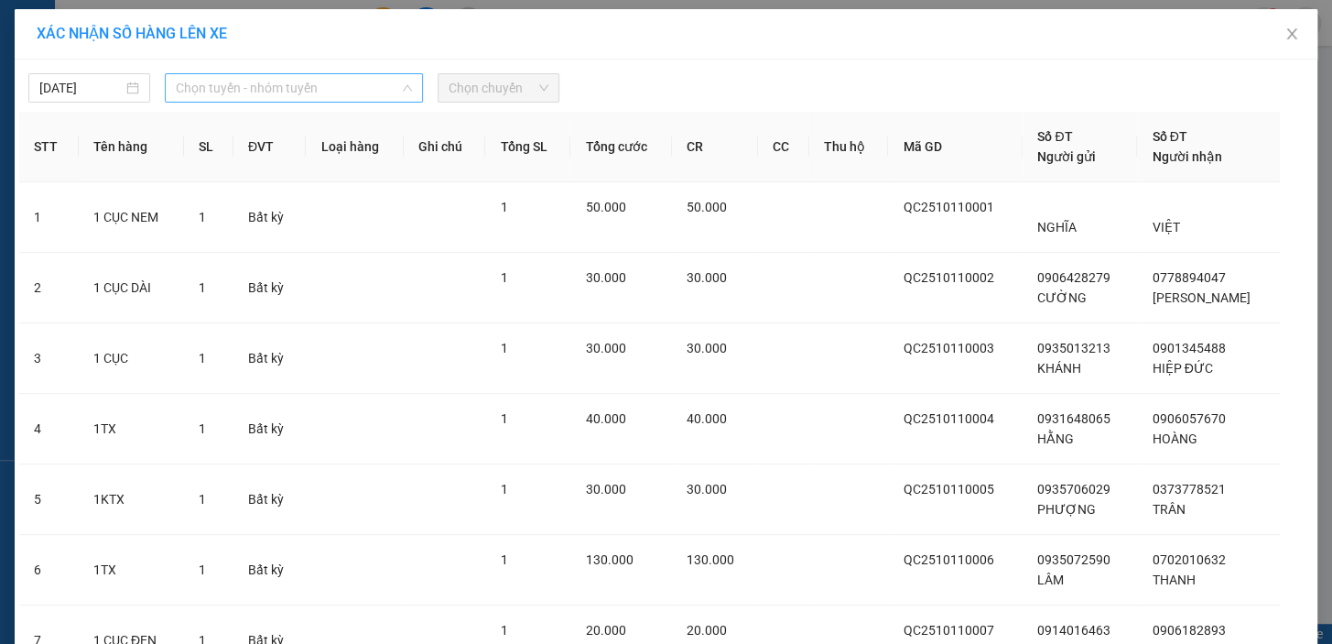
click at [265, 82] on span "Chọn tuyến - nhóm tuyến" at bounding box center [294, 87] width 236 height 27
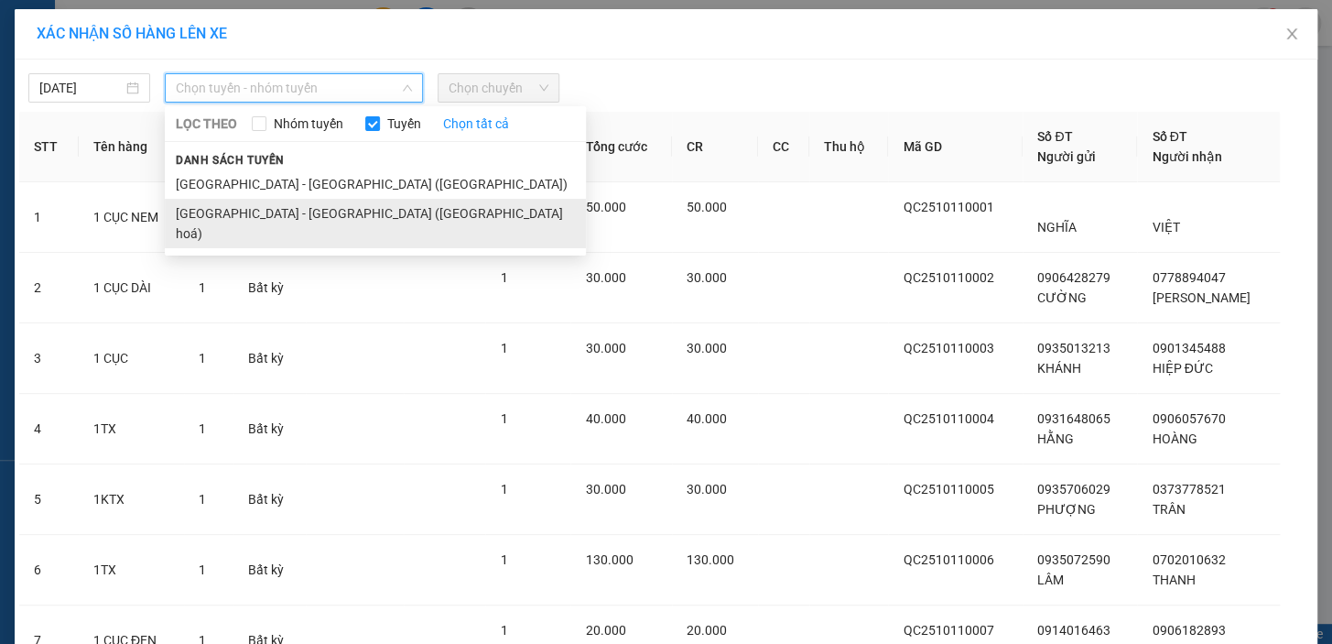
click at [294, 201] on li "Nha Trang - Sài Gòn (Hàng hoá)" at bounding box center [375, 223] width 421 height 49
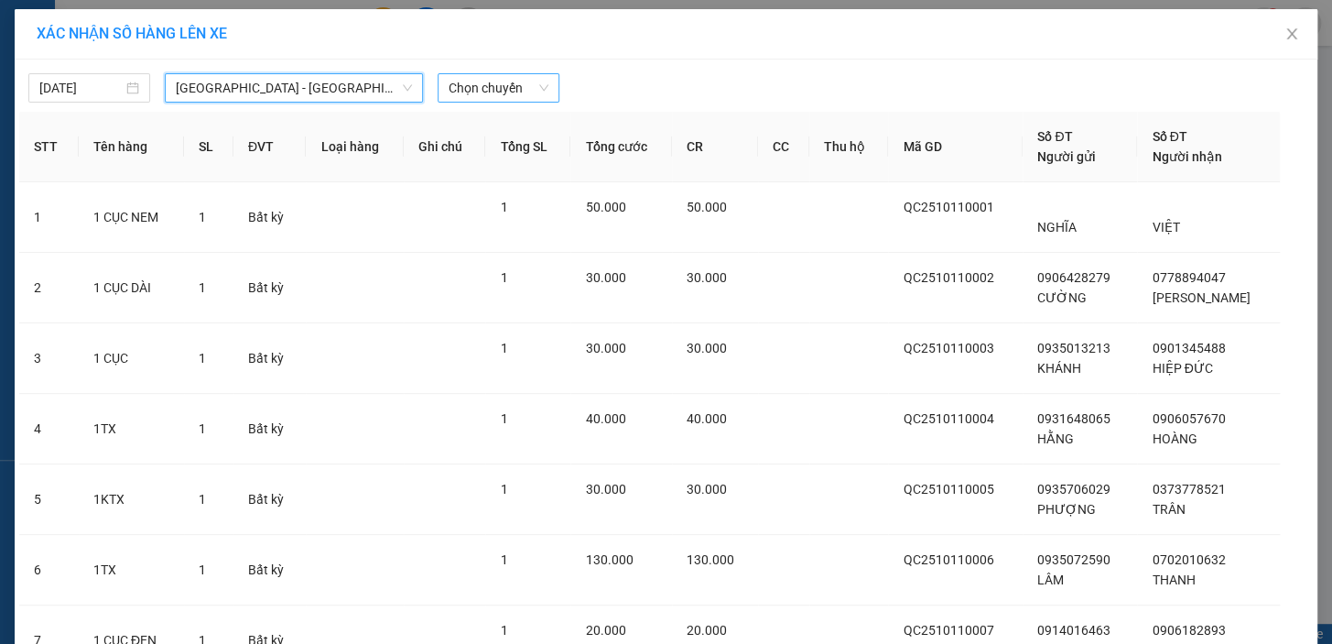
click at [522, 92] on span "Chọn chuyến" at bounding box center [499, 87] width 100 height 27
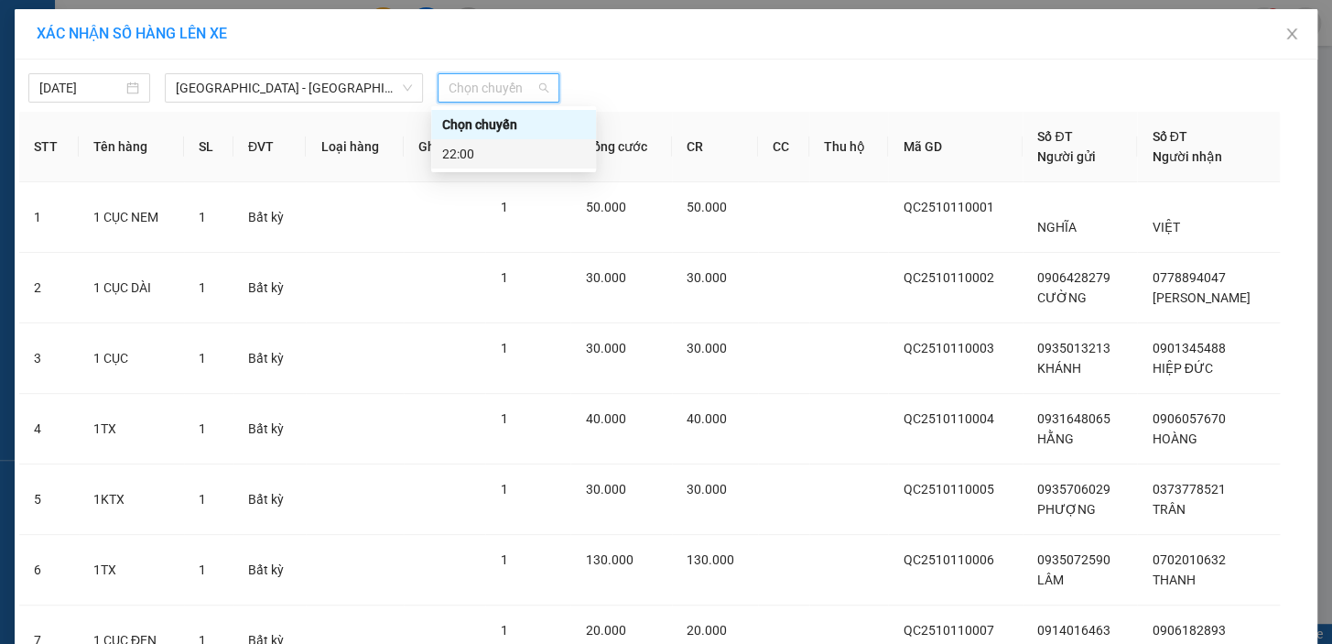
click at [508, 162] on div "22:00" at bounding box center [513, 154] width 143 height 20
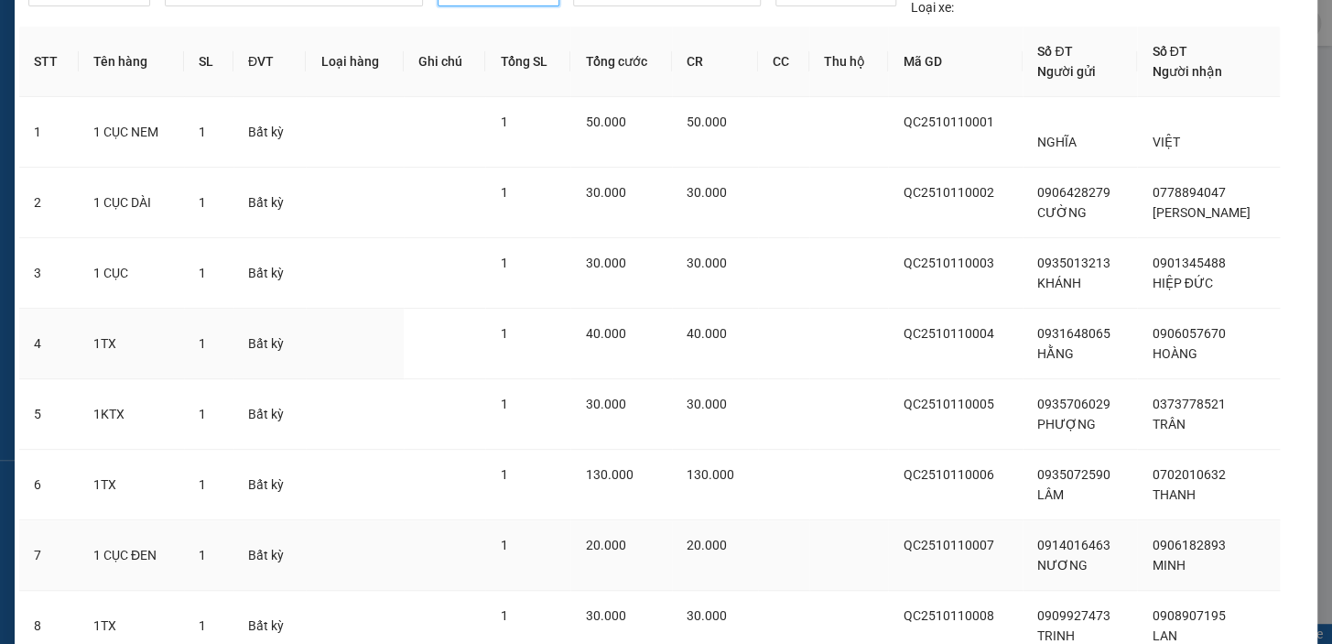
scroll to position [246, 0]
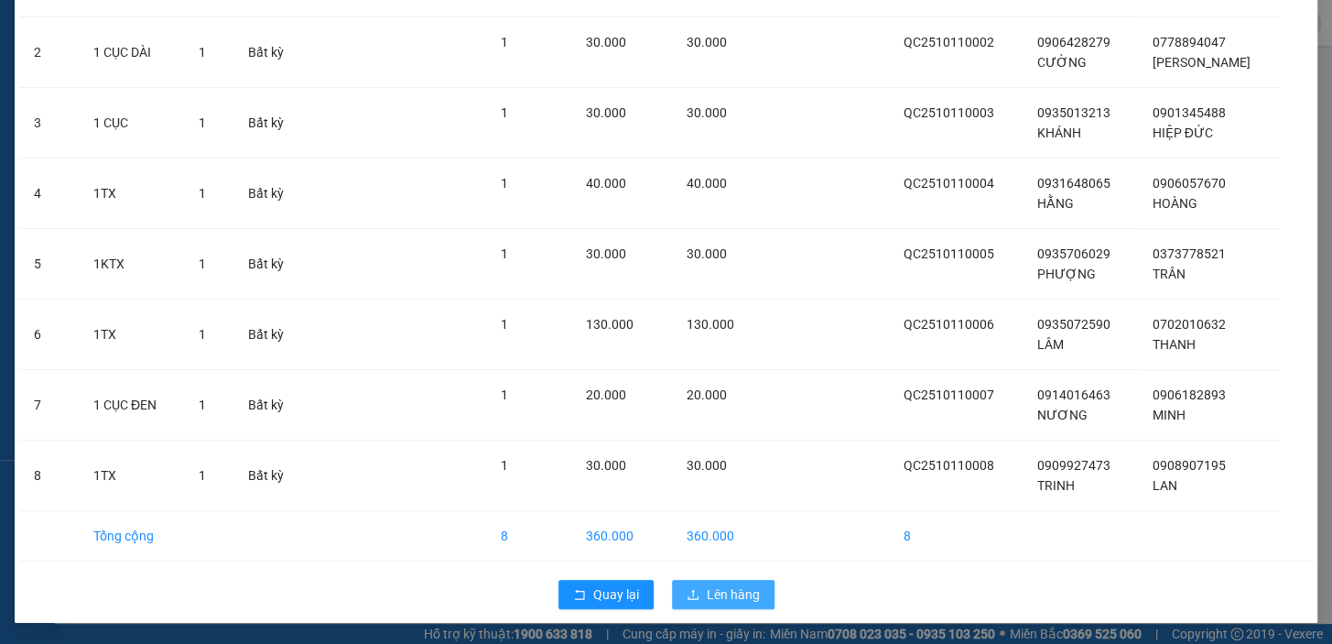
click at [724, 584] on span "Lên hàng" at bounding box center [733, 594] width 53 height 20
